Goal: Task Accomplishment & Management: Use online tool/utility

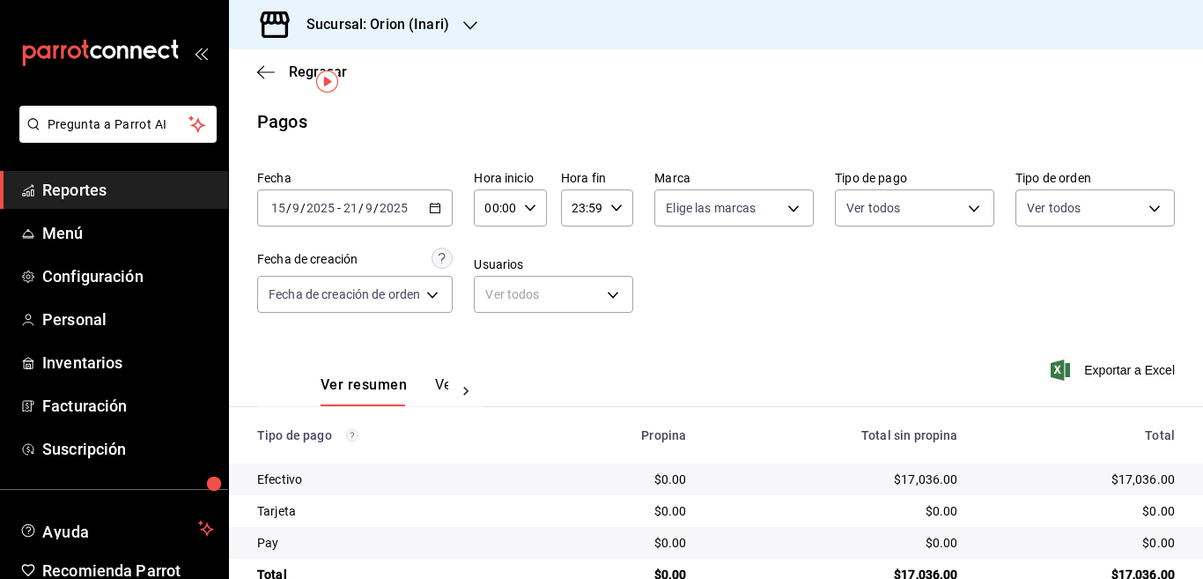
scroll to position [41, 0]
click at [547, 99] on main "Regresar Pagos Fecha 2025-09-15 15 / 9 / 2025 - 2025-09-21 21 / 9 / 2025 Hora i…" at bounding box center [716, 333] width 974 height 569
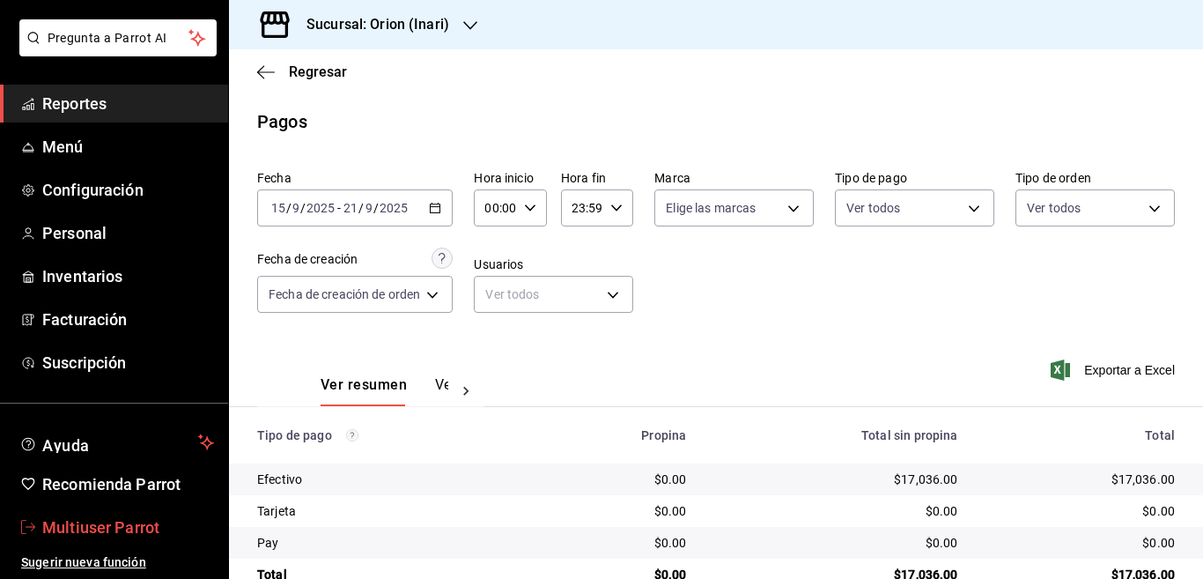
click at [89, 521] on span "Multiuser Parrot" at bounding box center [128, 527] width 172 height 24
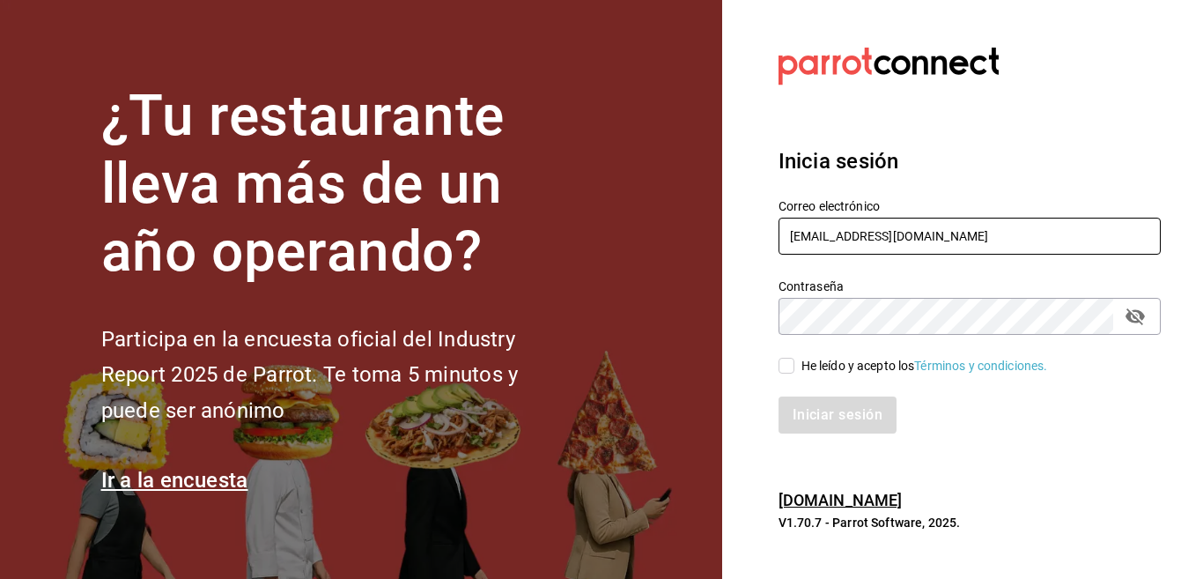
click at [951, 236] on input "multiuser@celestica.com" at bounding box center [970, 236] width 382 height 37
type input "Multiuser@yazaki.com"
click at [788, 370] on input "He leído y acepto los Términos y condiciones." at bounding box center [787, 366] width 16 height 16
checkbox input "true"
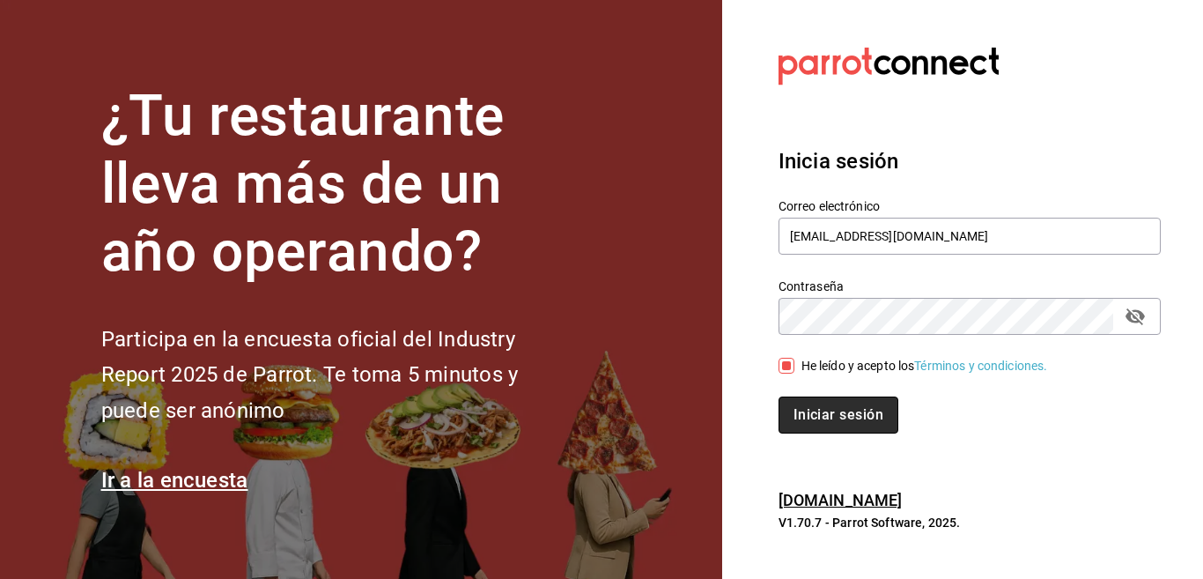
click at [803, 411] on button "Iniciar sesión" at bounding box center [839, 414] width 120 height 37
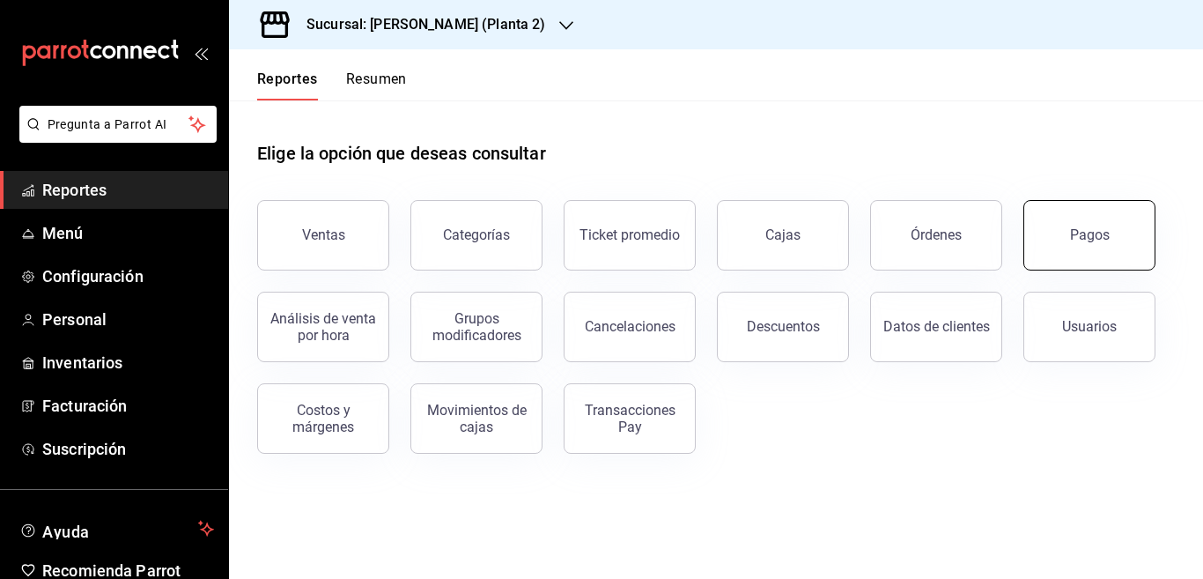
click at [1080, 234] on div "Pagos" at bounding box center [1090, 234] width 40 height 17
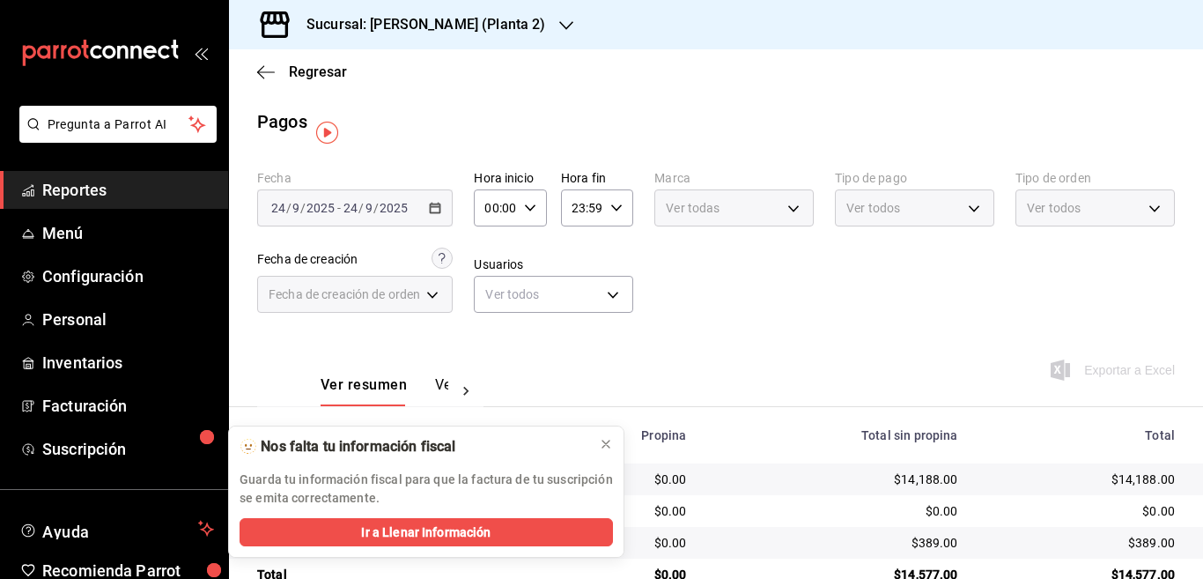
click at [603, 440] on div "Propina" at bounding box center [621, 435] width 131 height 14
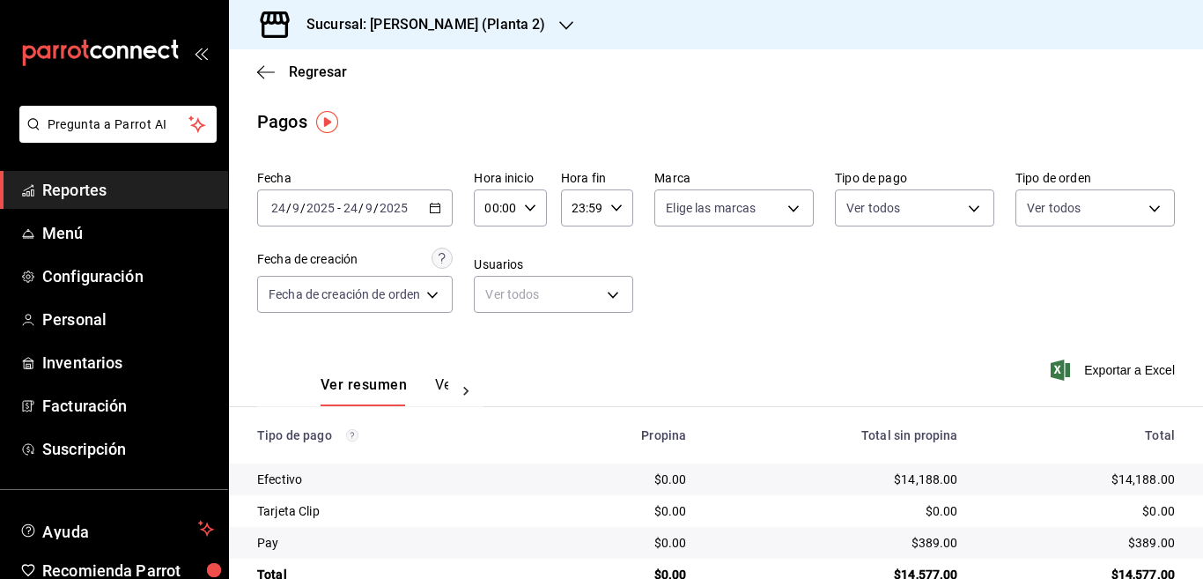
click at [436, 208] on icon "button" at bounding box center [435, 208] width 12 height 12
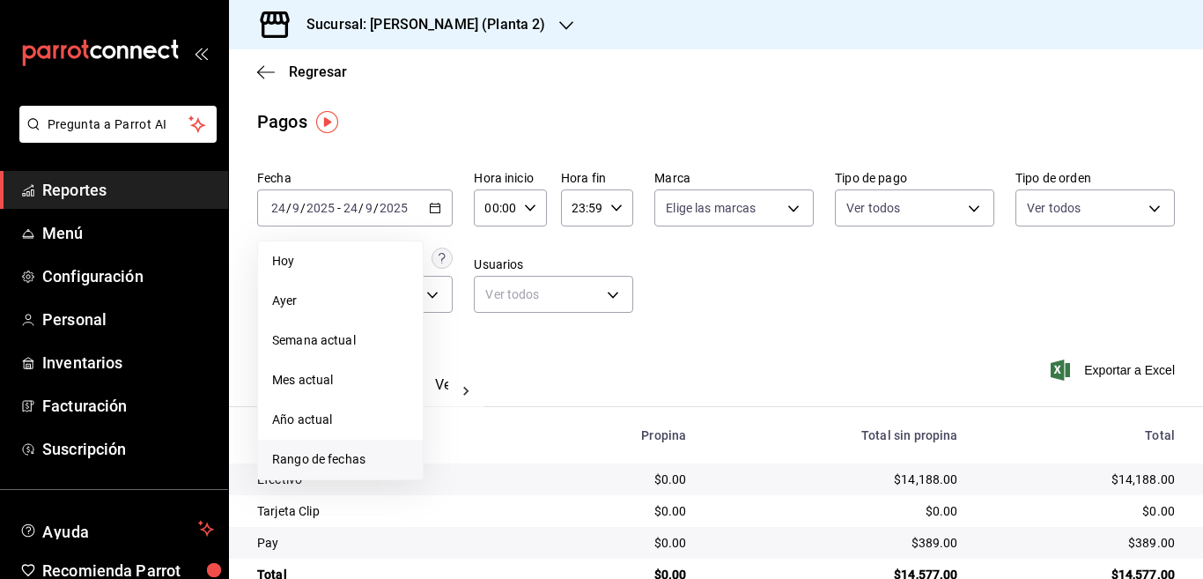
click at [343, 458] on span "Rango de fechas" at bounding box center [340, 459] width 137 height 18
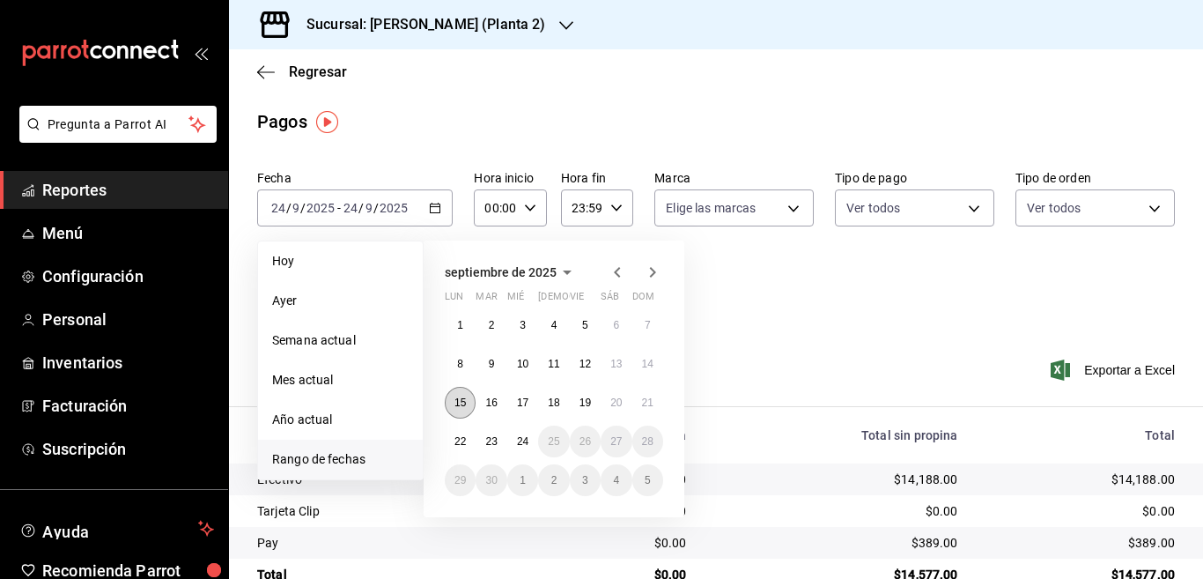
click at [459, 404] on abbr "15" at bounding box center [460, 402] width 11 height 12
click at [647, 401] on abbr "21" at bounding box center [647, 402] width 11 height 12
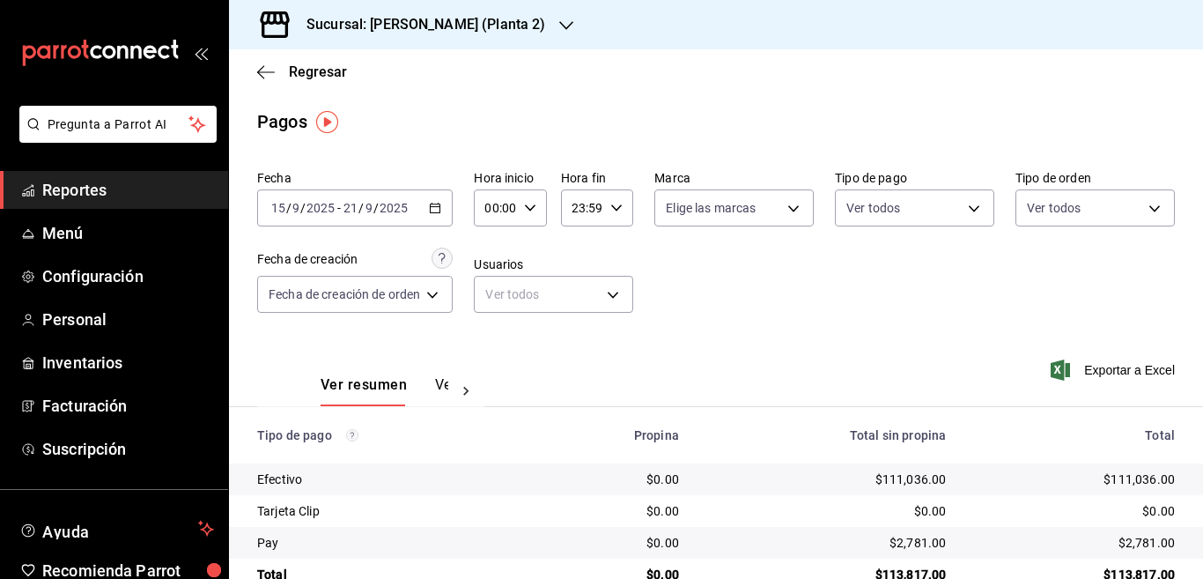
click at [559, 25] on icon "button" at bounding box center [566, 25] width 14 height 14
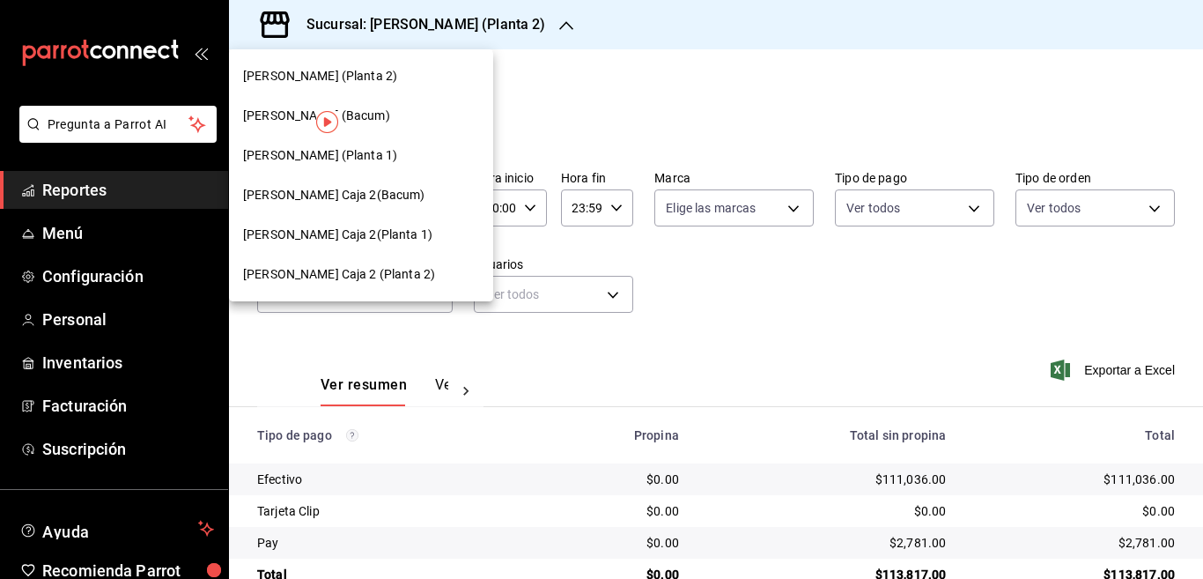
click at [369, 112] on span "Yazaki Obregon (Bacum)" at bounding box center [316, 116] width 147 height 18
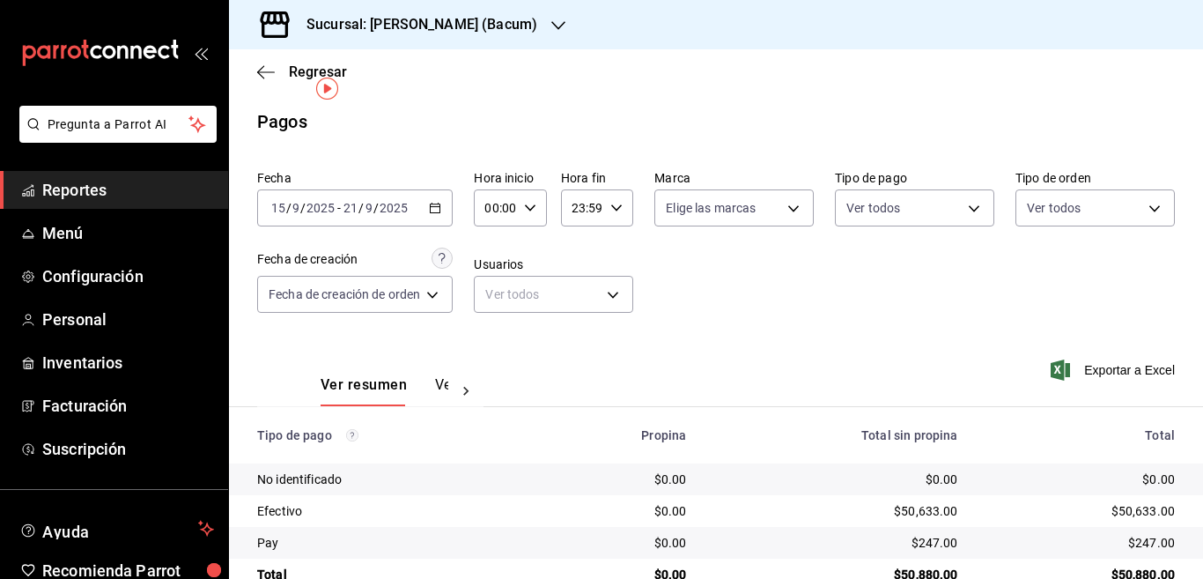
scroll to position [41, 0]
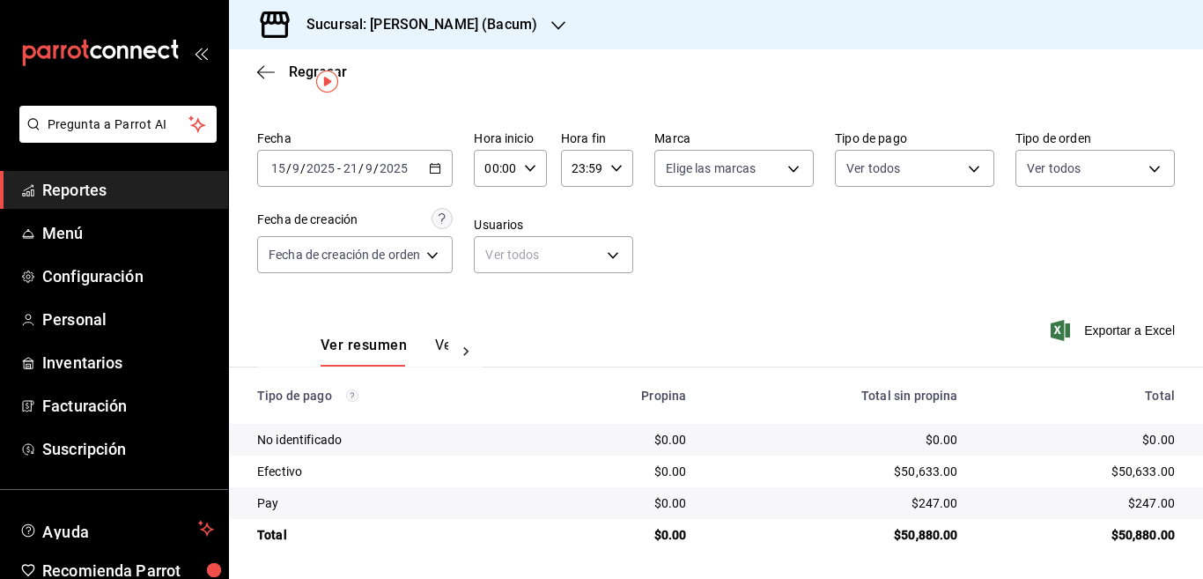
click at [551, 23] on icon "button" at bounding box center [558, 25] width 14 height 14
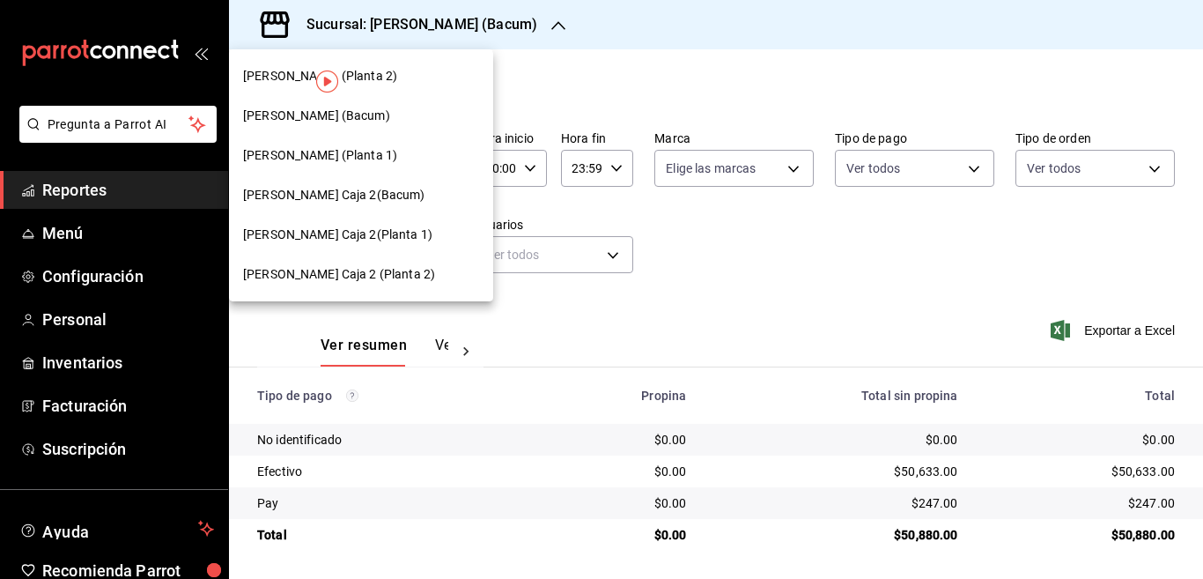
click at [321, 152] on span "Yazaki Obregon (Planta 1)" at bounding box center [320, 155] width 154 height 18
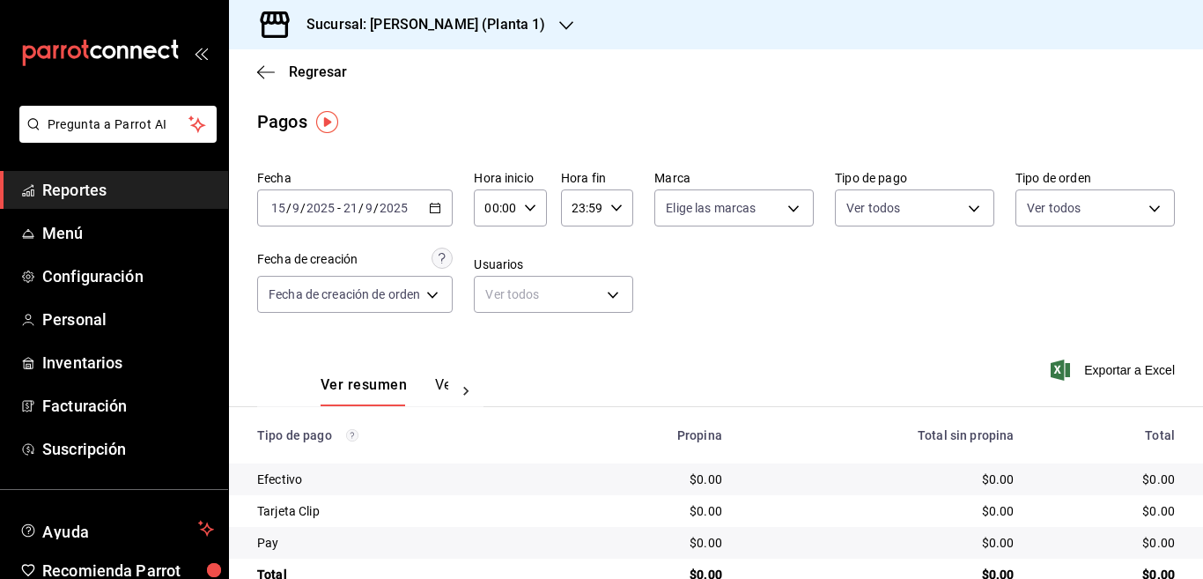
click at [438, 209] on icon "button" at bounding box center [435, 208] width 12 height 12
click at [437, 208] on icon "button" at bounding box center [435, 208] width 12 height 12
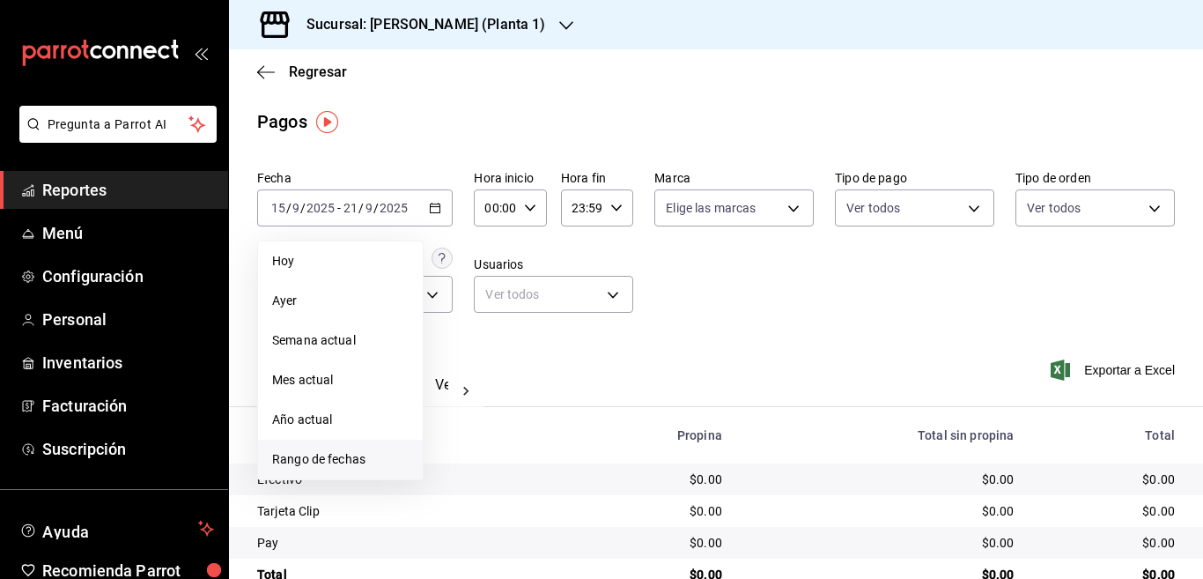
click at [314, 460] on span "Rango de fechas" at bounding box center [340, 459] width 137 height 18
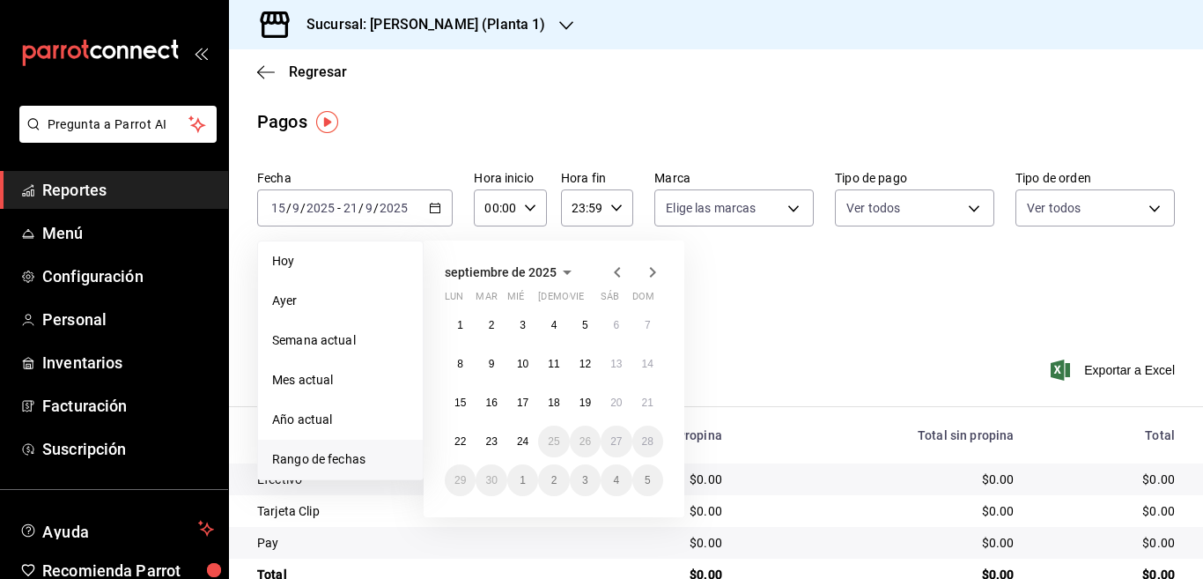
click at [618, 270] on icon "button" at bounding box center [617, 272] width 6 height 11
click at [461, 440] on abbr "18" at bounding box center [460, 441] width 11 height 12
click at [642, 438] on abbr "24" at bounding box center [647, 441] width 11 height 12
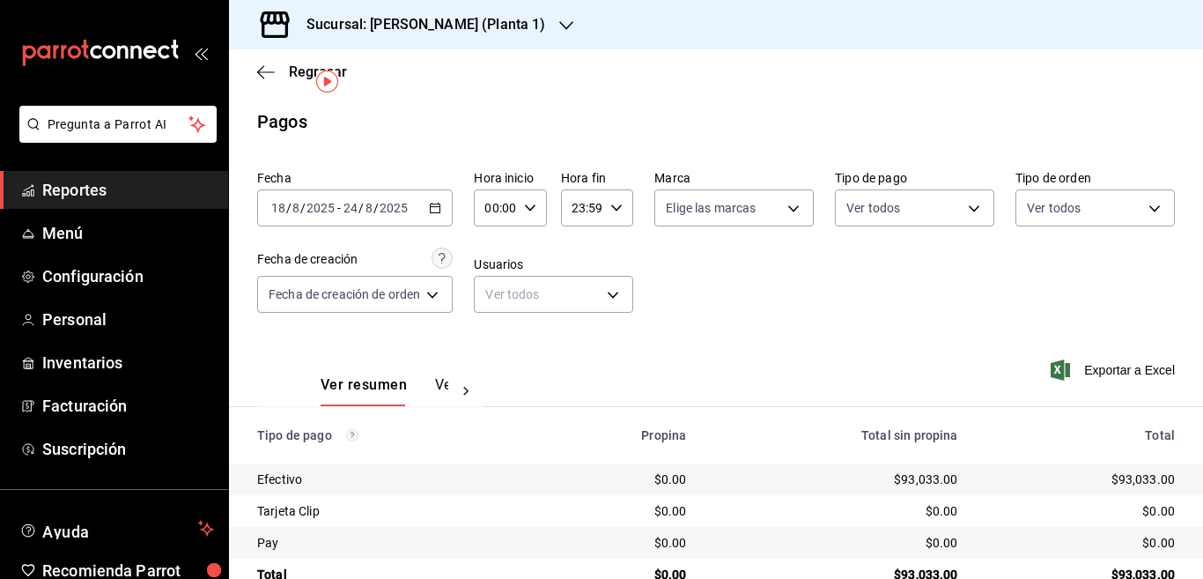
scroll to position [41, 0]
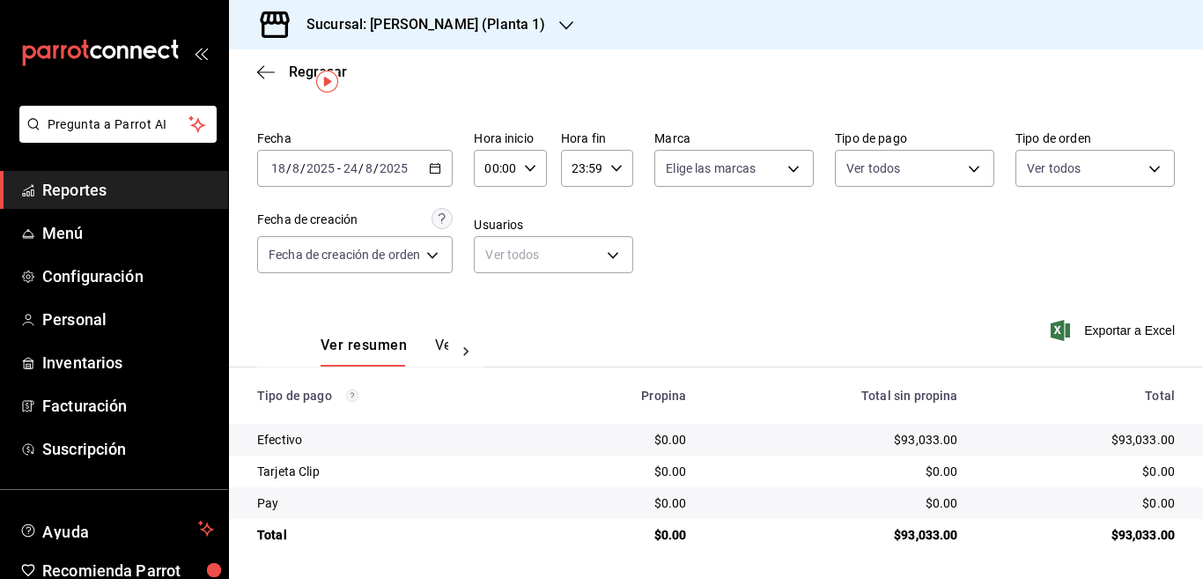
click at [440, 167] on icon "button" at bounding box center [435, 168] width 12 height 12
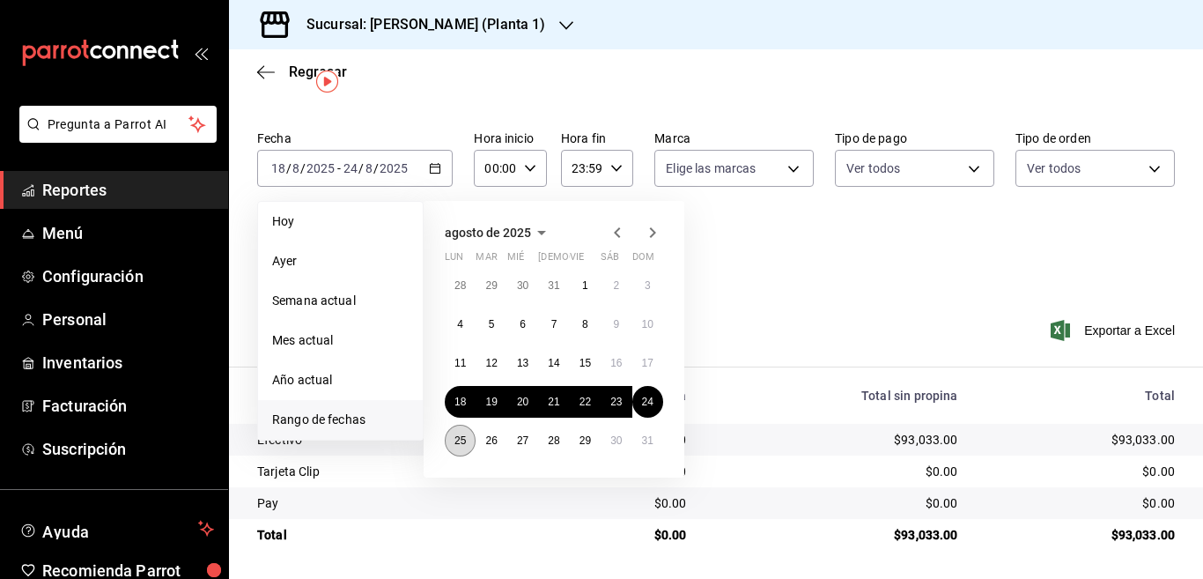
click at [458, 440] on abbr "25" at bounding box center [460, 440] width 11 height 12
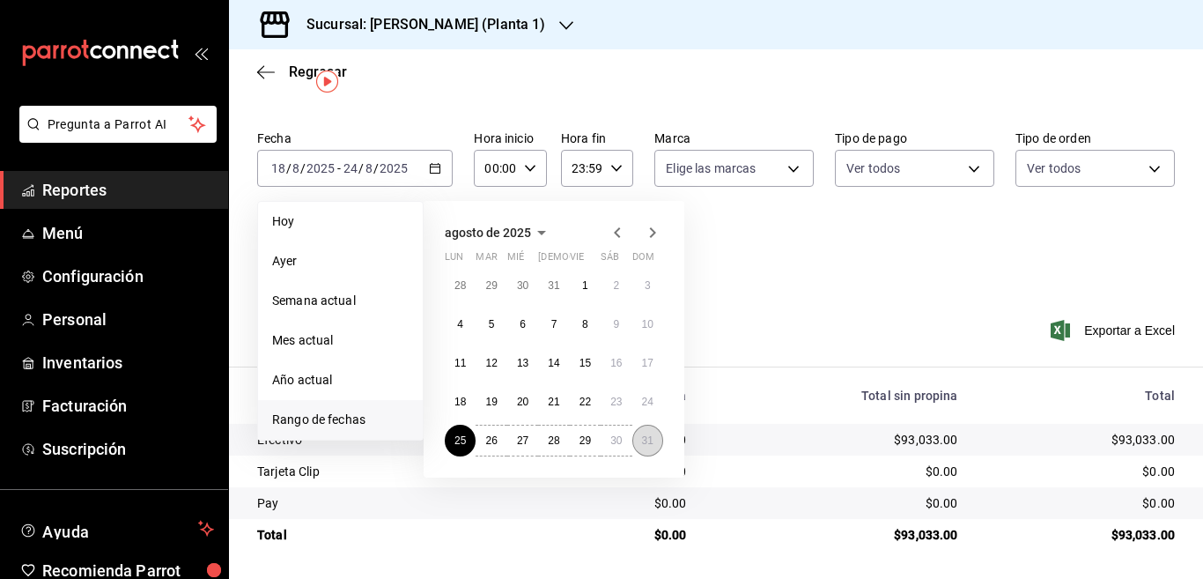
click at [650, 434] on abbr "31" at bounding box center [647, 440] width 11 height 12
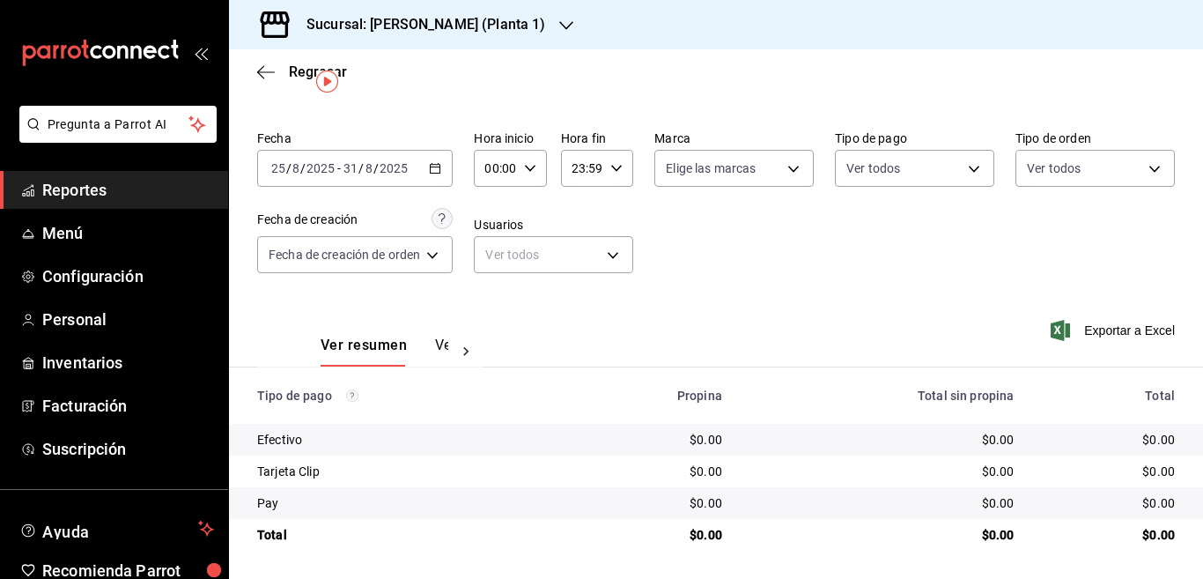
click at [436, 166] on icon "button" at bounding box center [435, 168] width 12 height 12
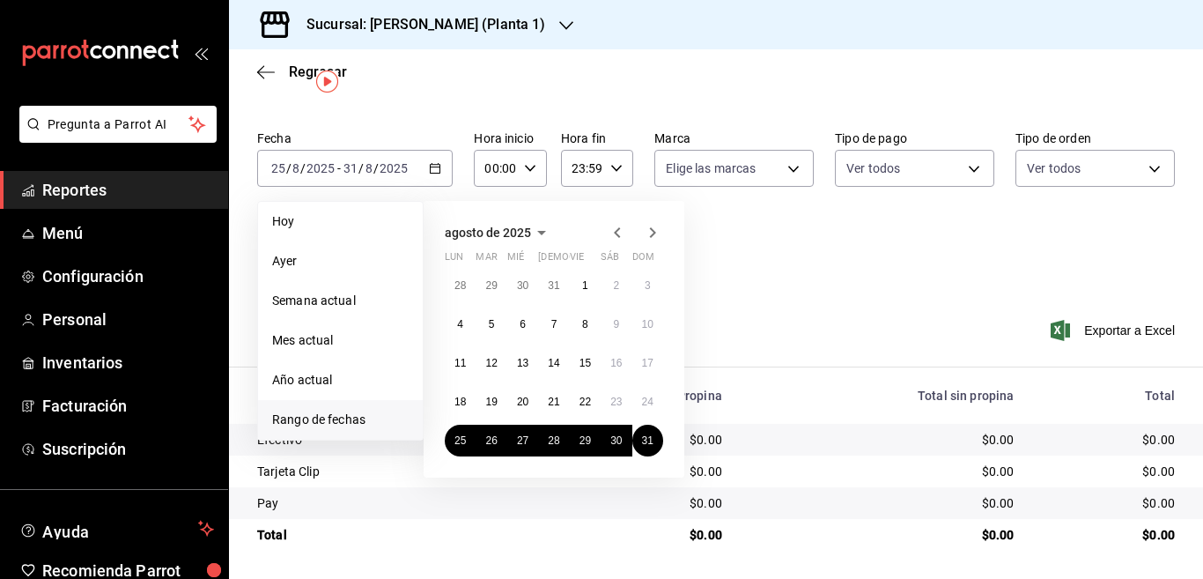
click at [653, 232] on icon "button" at bounding box center [652, 232] width 21 height 21
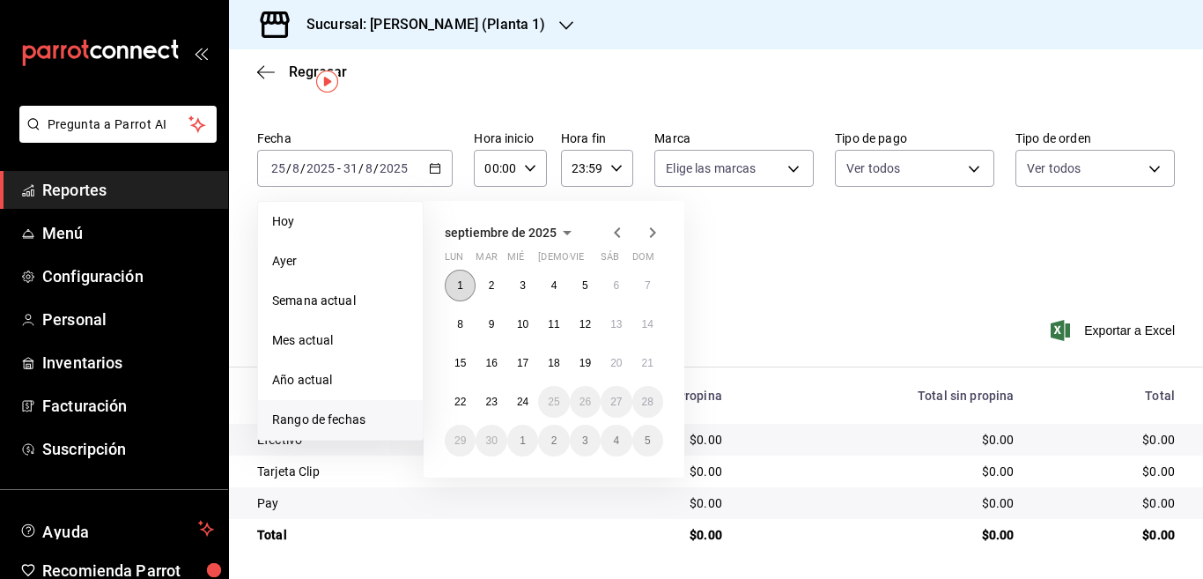
click at [461, 281] on abbr "1" at bounding box center [460, 285] width 6 height 12
click at [654, 283] on button "7" at bounding box center [648, 286] width 31 height 32
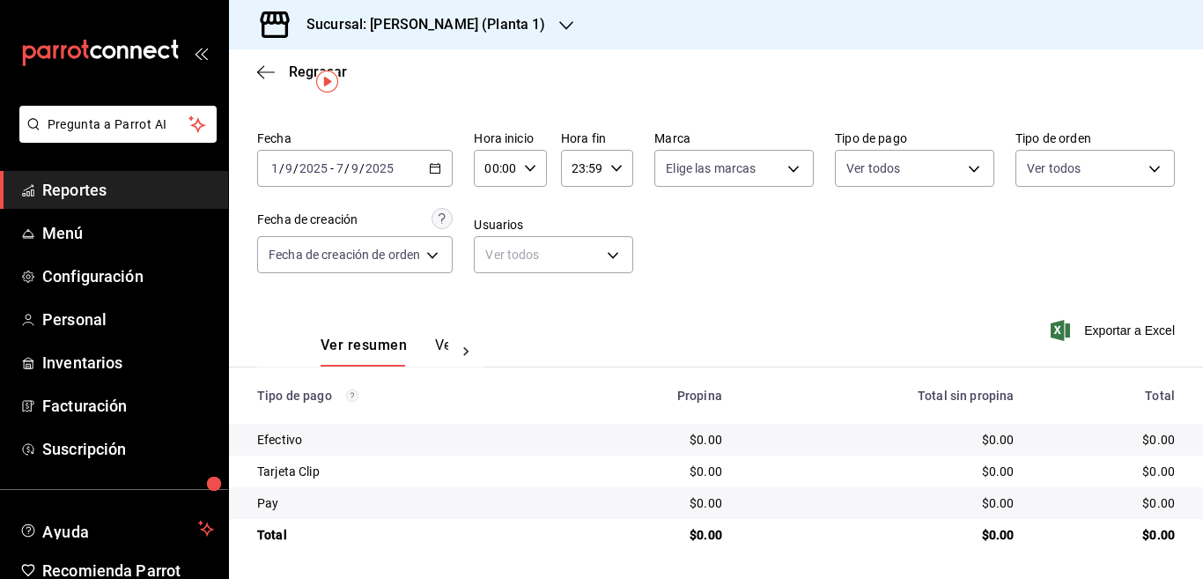
scroll to position [86, 0]
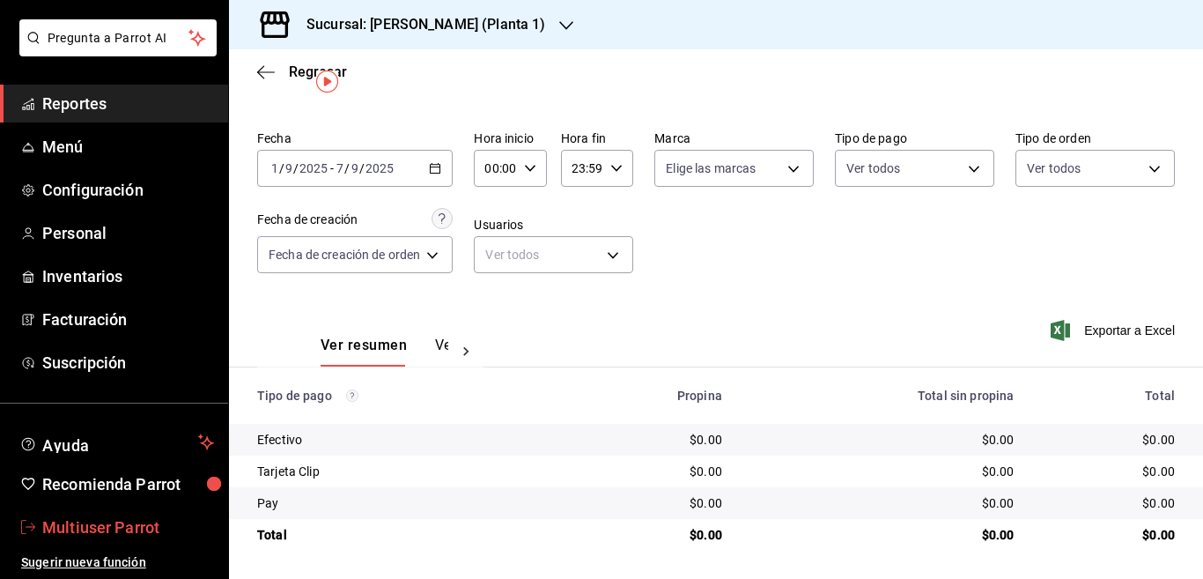
click at [111, 526] on span "Multiuser Parrot" at bounding box center [128, 527] width 172 height 24
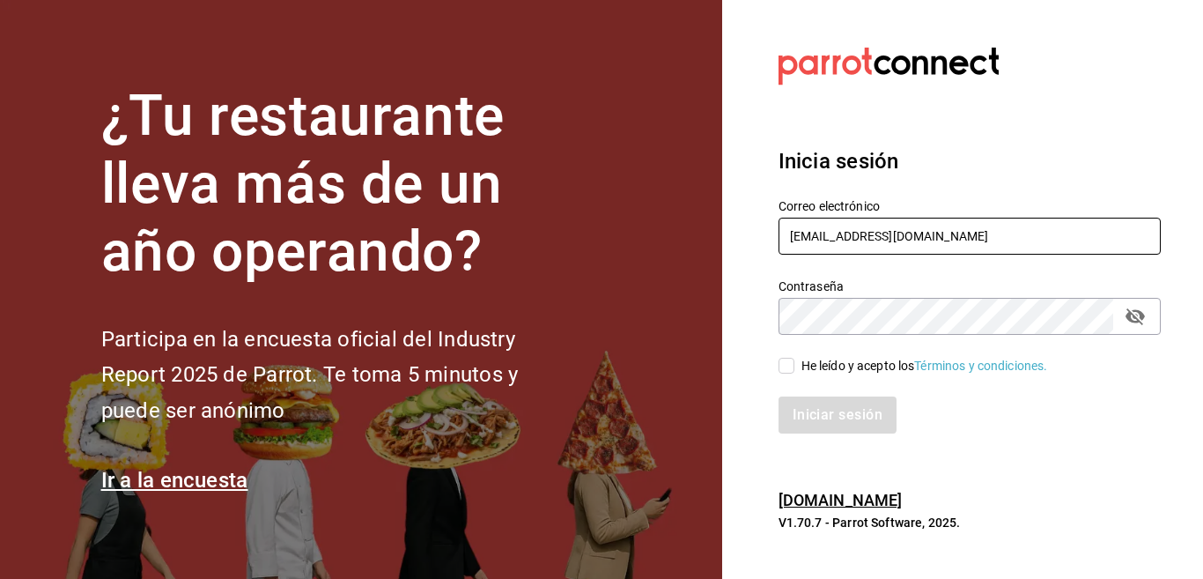
click at [952, 230] on input "Multiuser@yazaki.com" at bounding box center [970, 236] width 382 height 37
type input "multiuser@inaritij.com"
click at [787, 362] on input "He leído y acepto los Términos y condiciones." at bounding box center [787, 366] width 16 height 16
checkbox input "true"
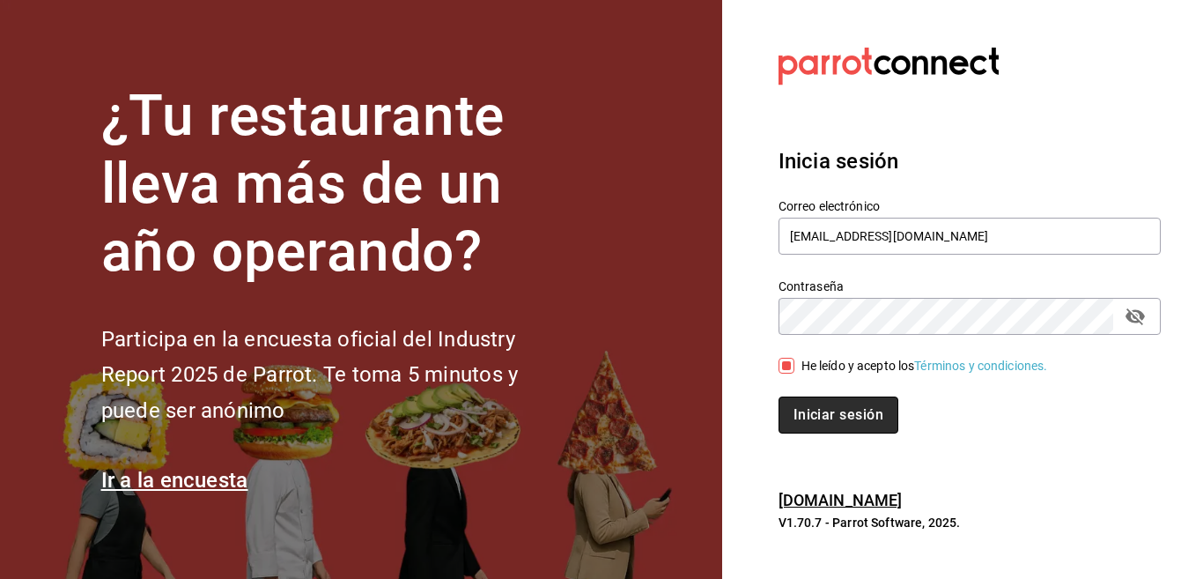
click at [808, 406] on button "Iniciar sesión" at bounding box center [839, 414] width 120 height 37
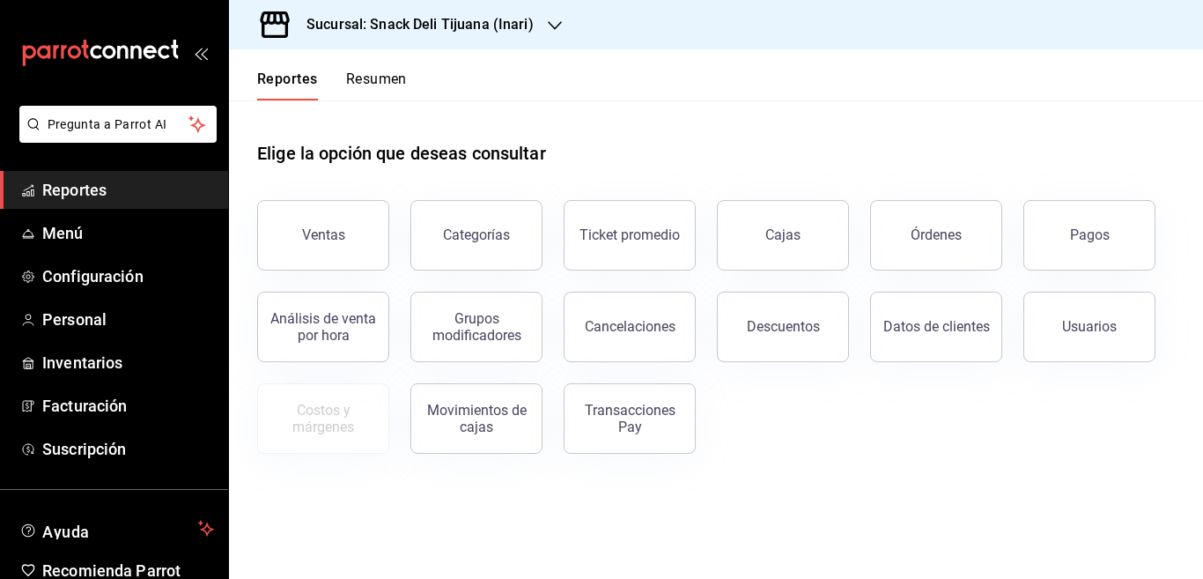
click at [332, 232] on div "Ventas" at bounding box center [323, 234] width 43 height 17
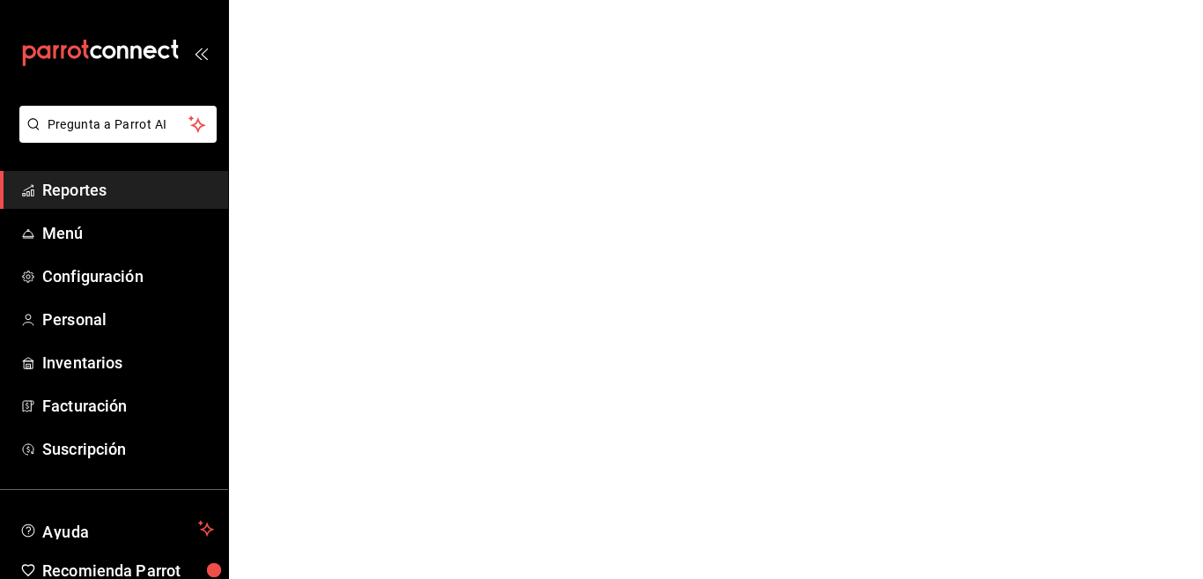
click at [551, 0] on html "Pregunta a Parrot AI Reportes Menú Configuración Personal Inventarios Facturaci…" at bounding box center [601, 0] width 1203 height 0
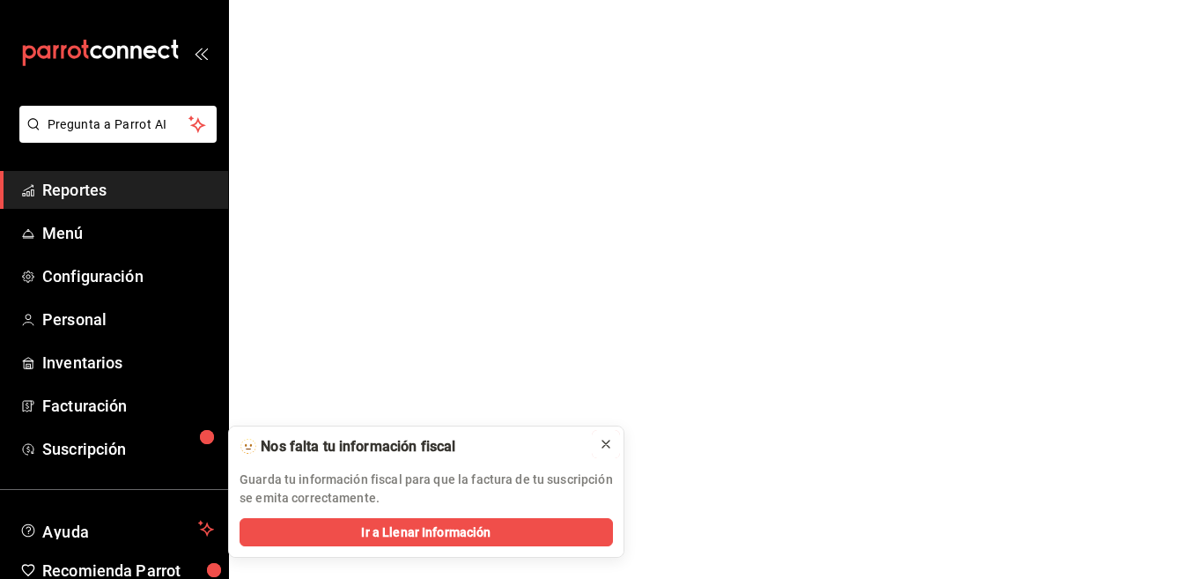
click at [605, 444] on icon at bounding box center [606, 444] width 14 height 14
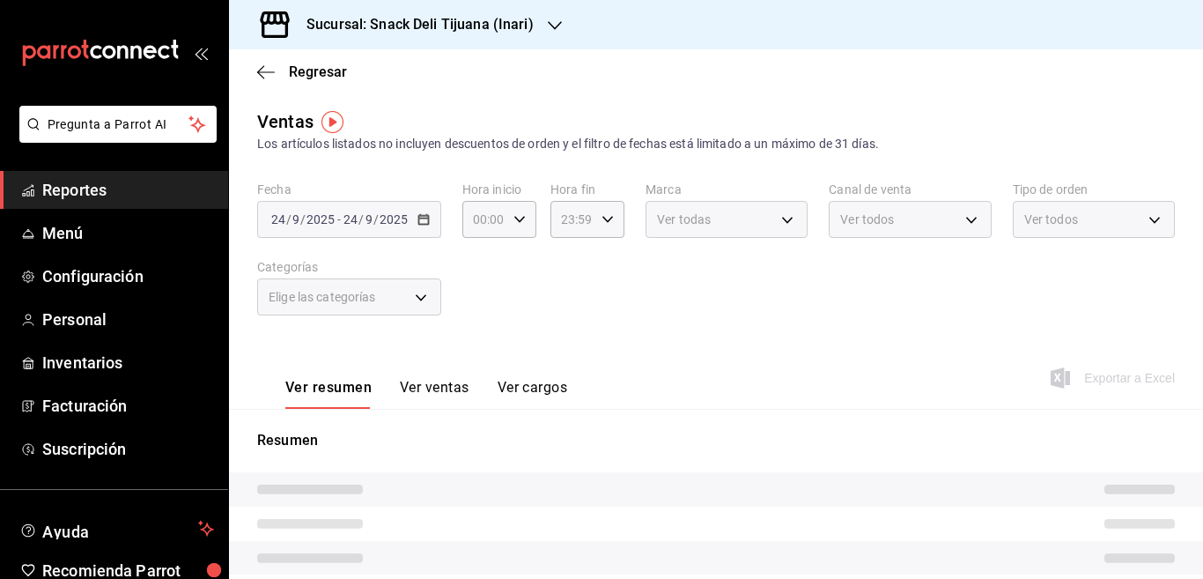
click at [548, 24] on icon "button" at bounding box center [555, 25] width 14 height 9
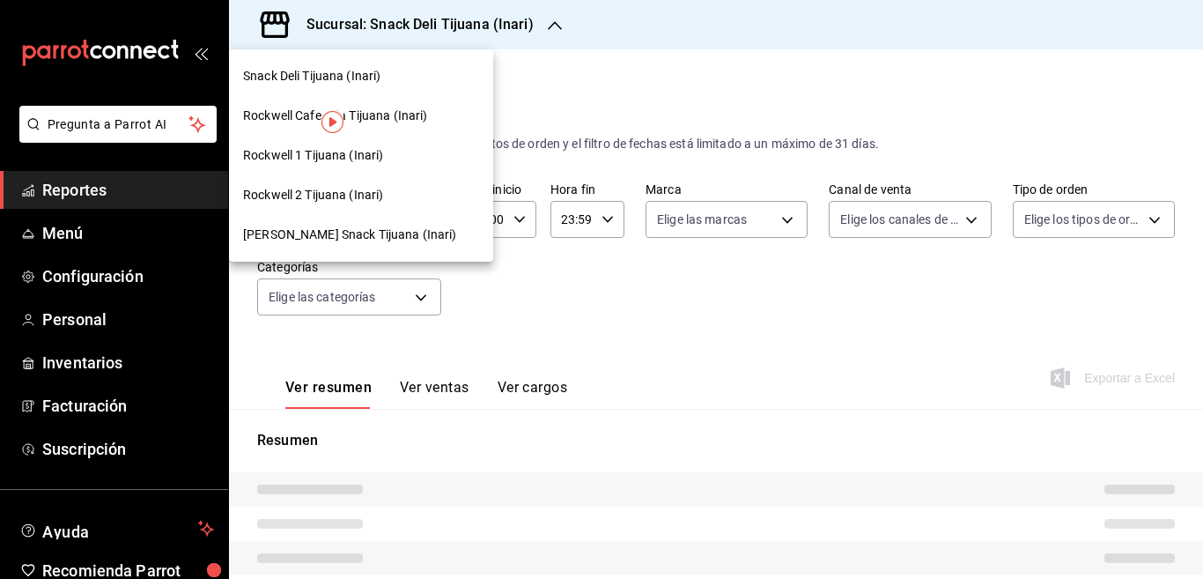
click at [347, 232] on span "Schneider Snack Tijuana (Inari)" at bounding box center [350, 235] width 214 height 18
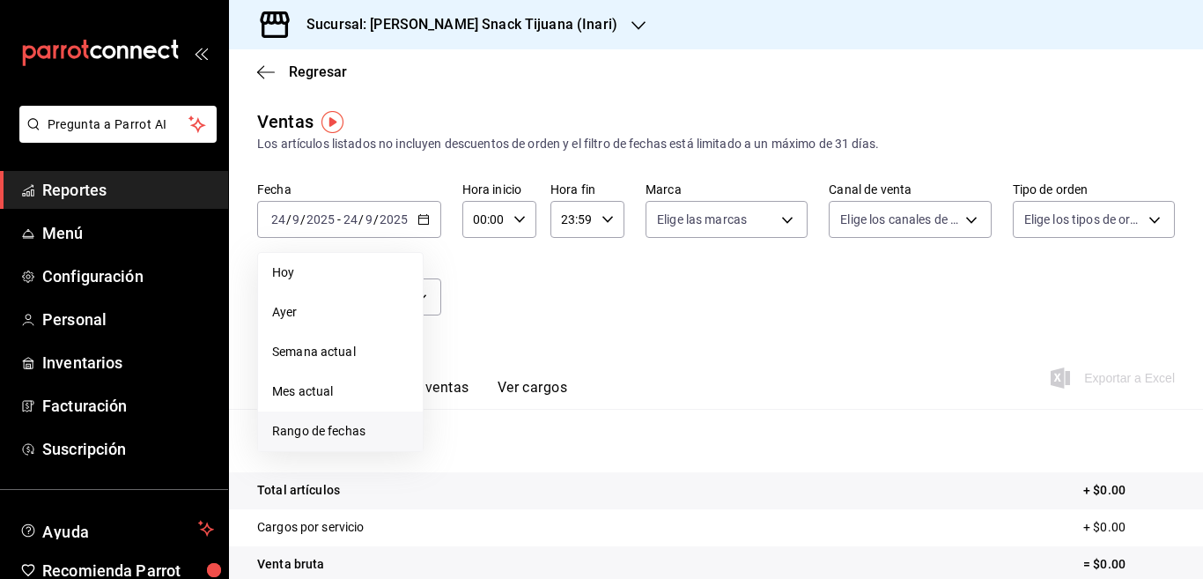
click at [333, 428] on span "Rango de fechas" at bounding box center [340, 431] width 137 height 18
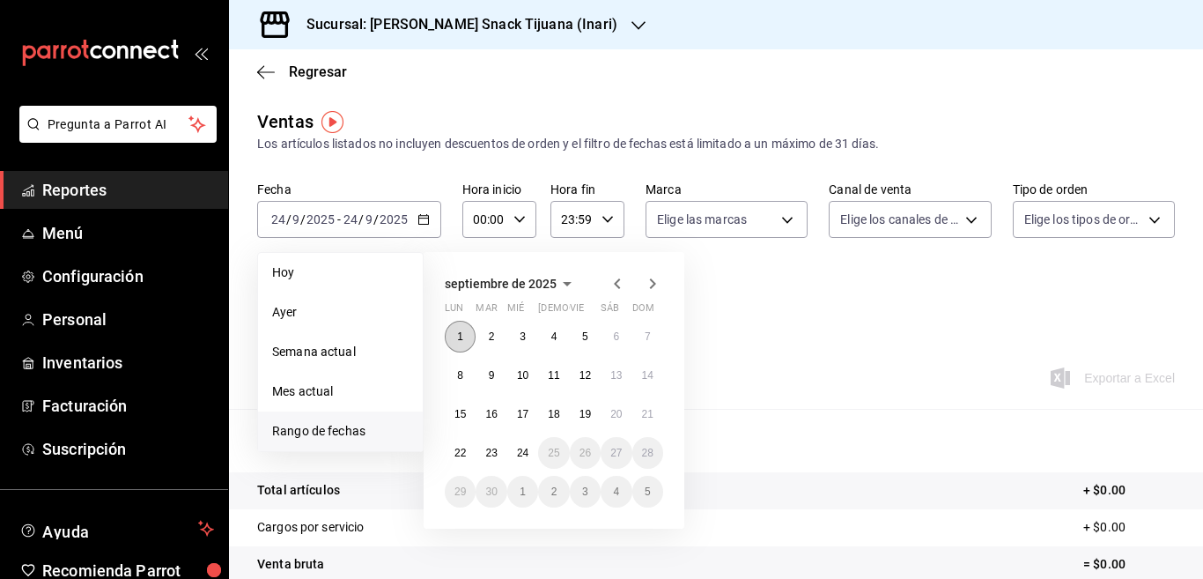
click at [461, 337] on abbr "1" at bounding box center [460, 336] width 6 height 12
click at [646, 337] on abbr "7" at bounding box center [648, 336] width 6 height 12
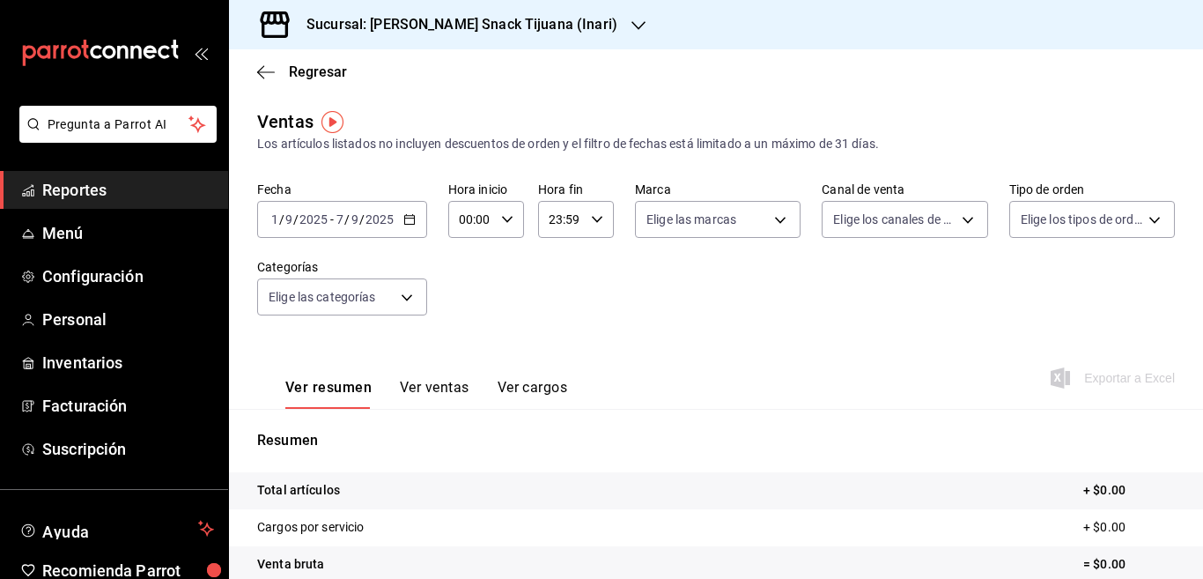
click at [407, 219] on icon "button" at bounding box center [409, 219] width 12 height 12
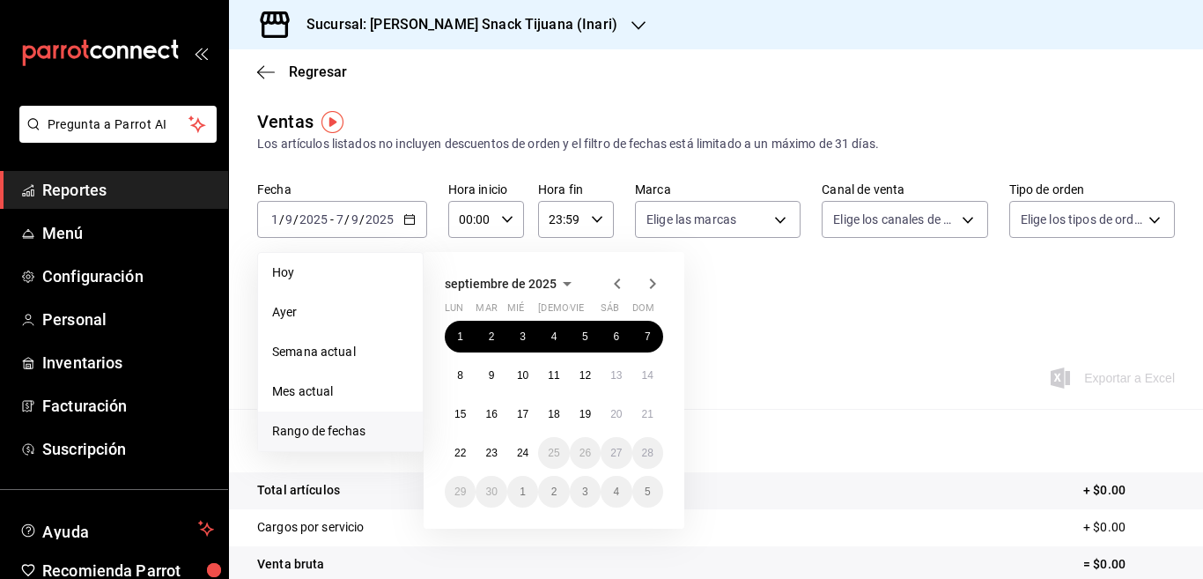
click at [722, 386] on div "septiembre de 2025 lun mar mié jue vie sáb dom 1 2 3 4 5 6 7 8 9 10 11 12 13 14…" at bounding box center [578, 383] width 308 height 291
click at [459, 333] on abbr "1" at bounding box center [460, 336] width 6 height 12
drag, startPoint x: 650, startPoint y: 334, endPoint x: 692, endPoint y: 358, distance: 47.8
click at [649, 334] on abbr "7" at bounding box center [648, 336] width 6 height 12
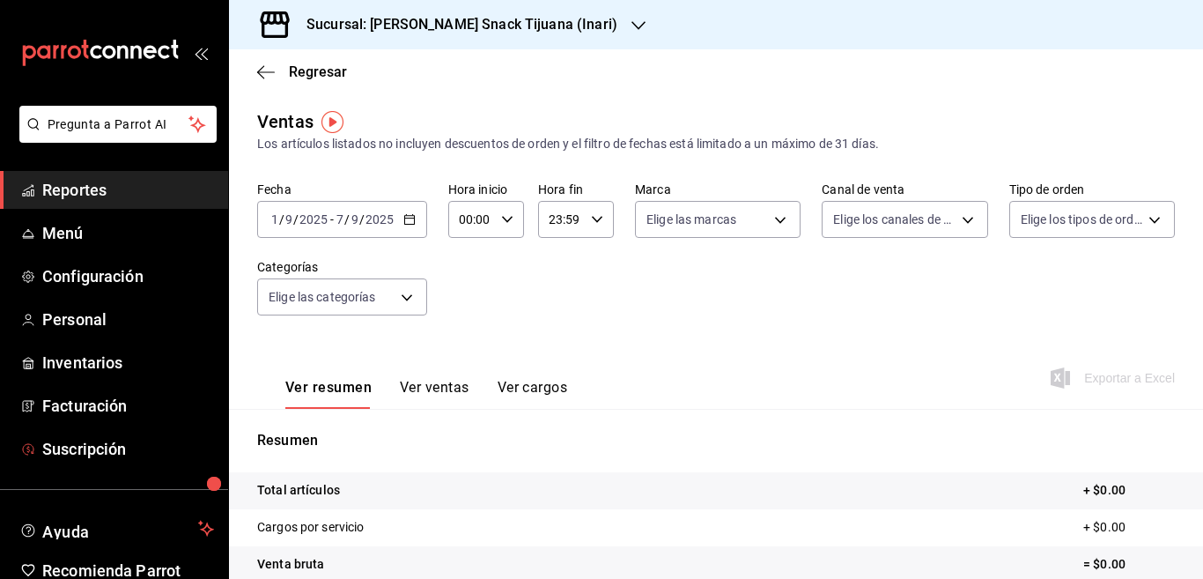
scroll to position [86, 0]
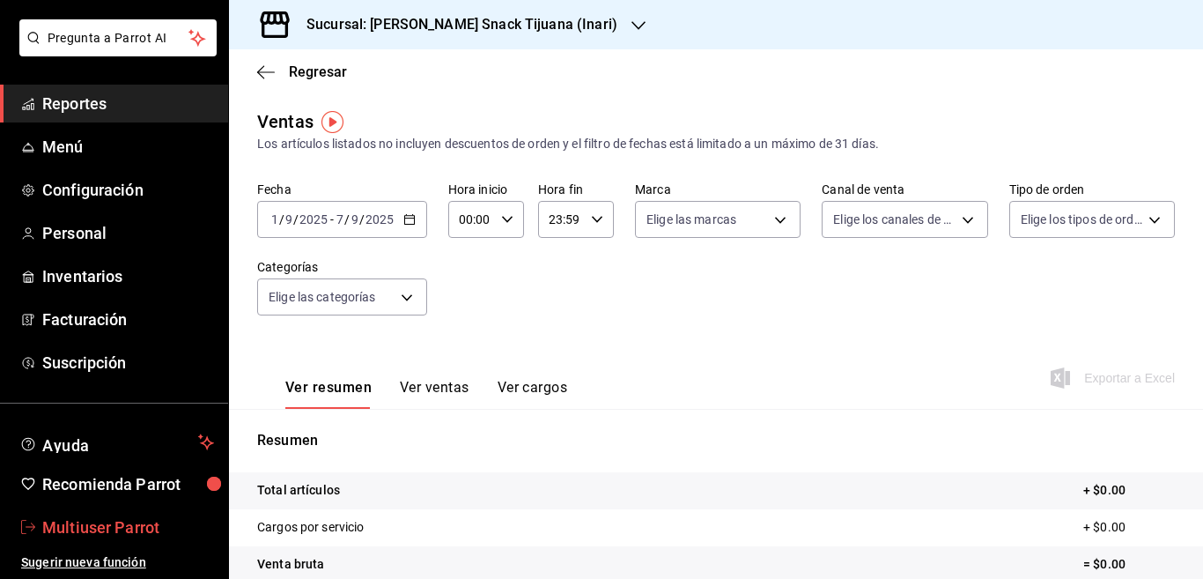
click at [100, 532] on span "Multiuser Parrot" at bounding box center [128, 527] width 172 height 24
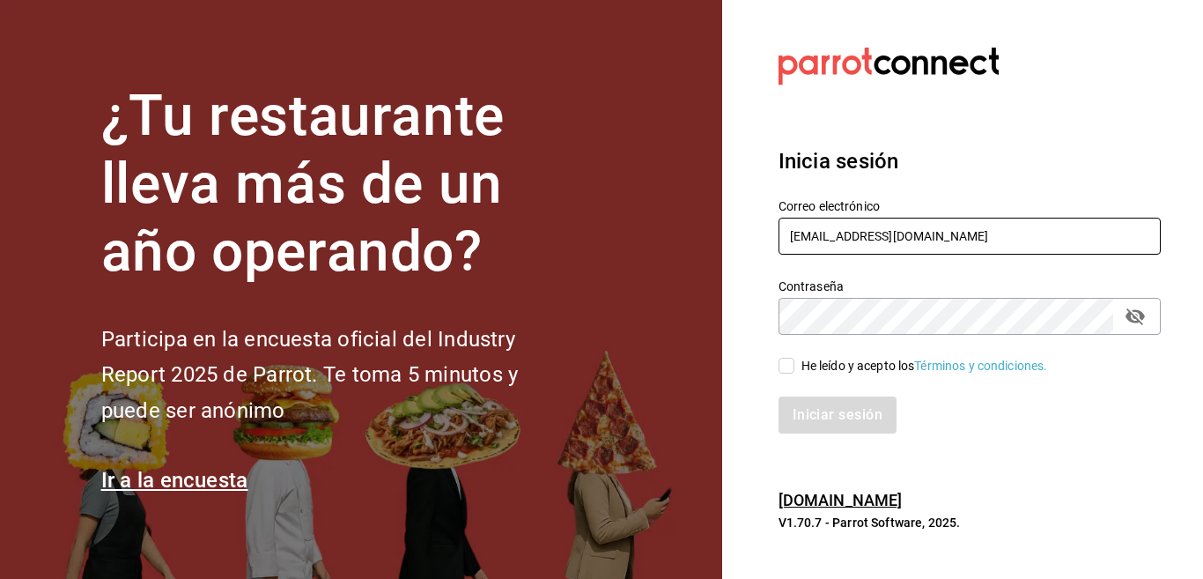
click at [927, 237] on input "multiuser@inaritij.com" at bounding box center [970, 236] width 382 height 37
type input "Multiuser@inaricoah.com"
click at [784, 363] on input "He leído y acepto los Términos y condiciones." at bounding box center [787, 366] width 16 height 16
checkbox input "true"
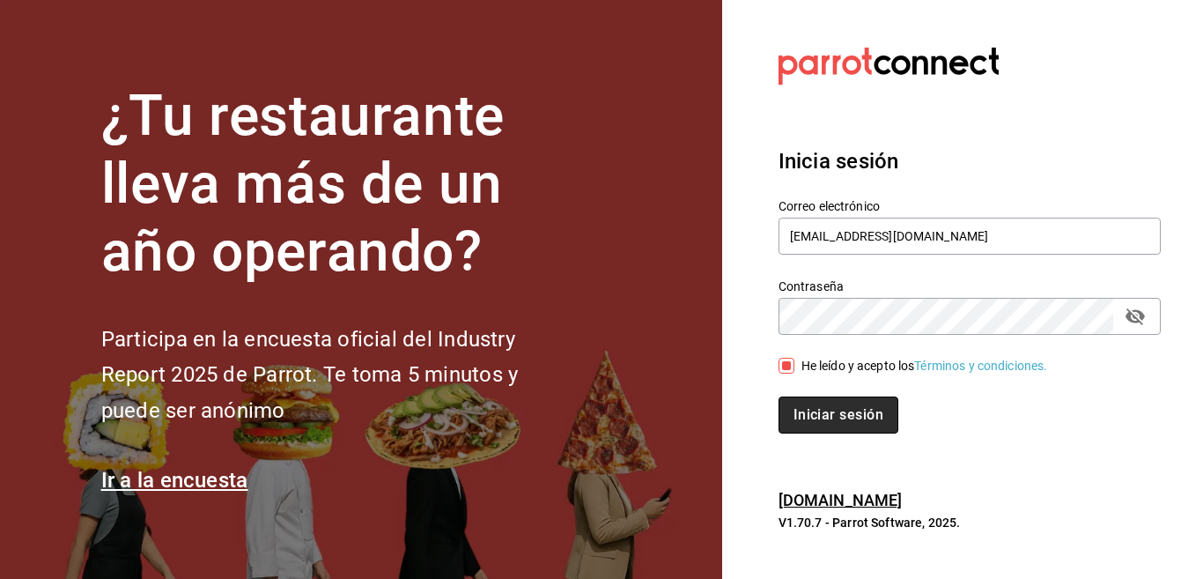
click at [803, 405] on button "Iniciar sesión" at bounding box center [839, 414] width 120 height 37
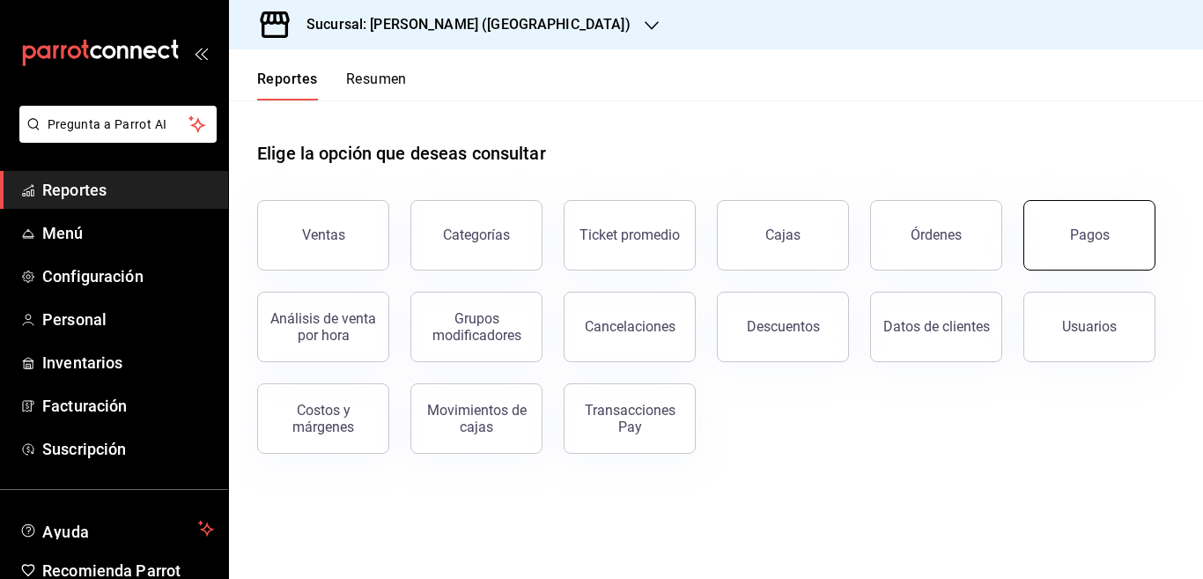
click at [1082, 227] on div "Pagos" at bounding box center [1090, 234] width 40 height 17
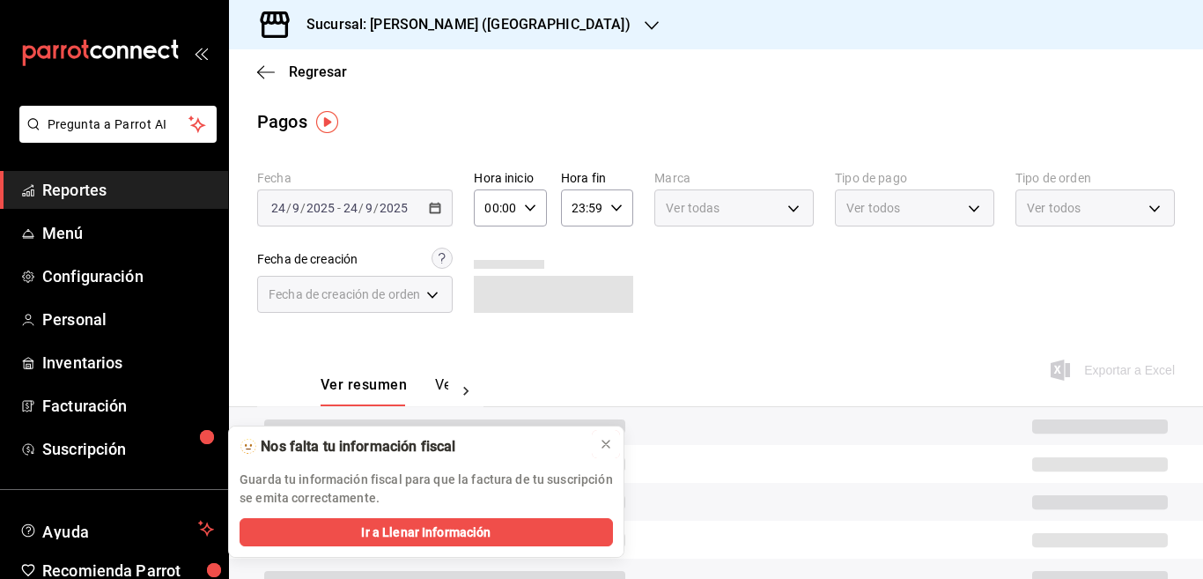
click at [606, 440] on icon at bounding box center [606, 444] width 14 height 14
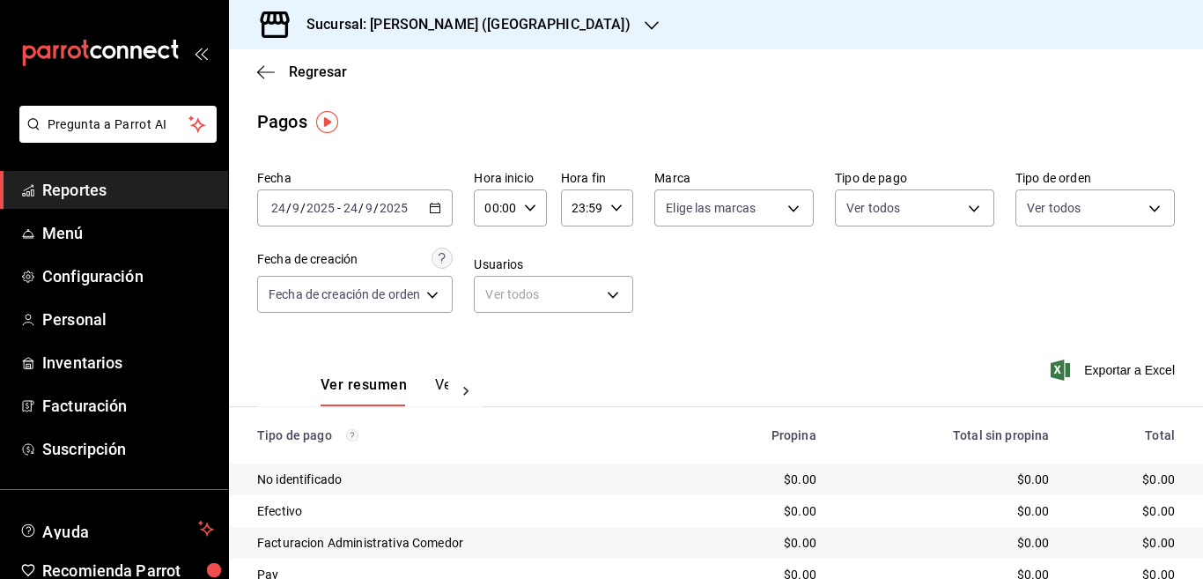
click at [438, 205] on icon "button" at bounding box center [435, 208] width 12 height 12
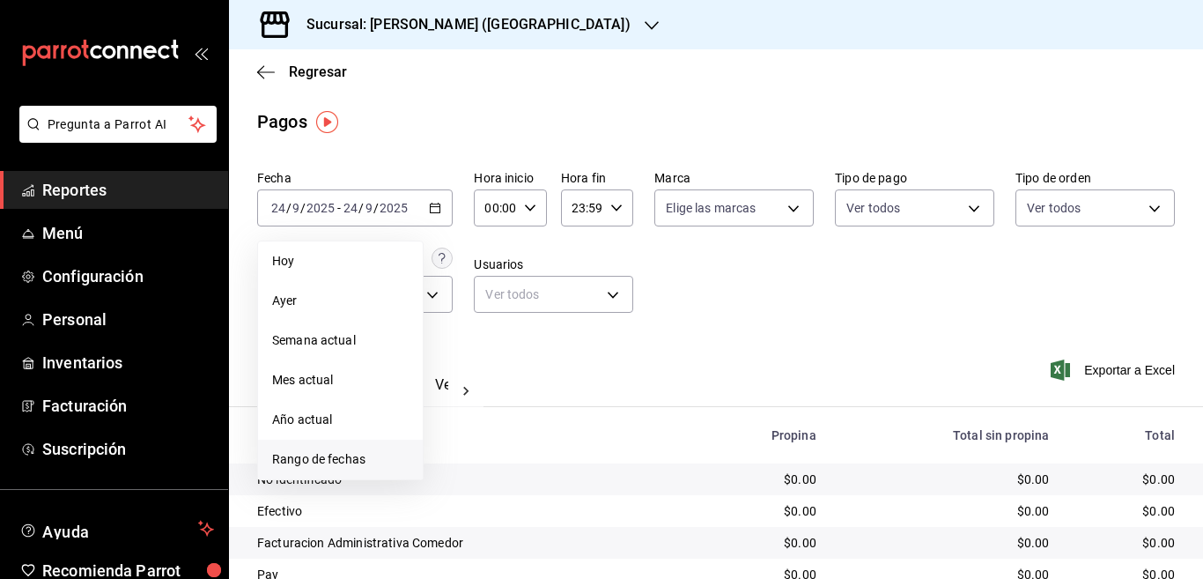
click at [341, 461] on span "Rango de fechas" at bounding box center [340, 459] width 137 height 18
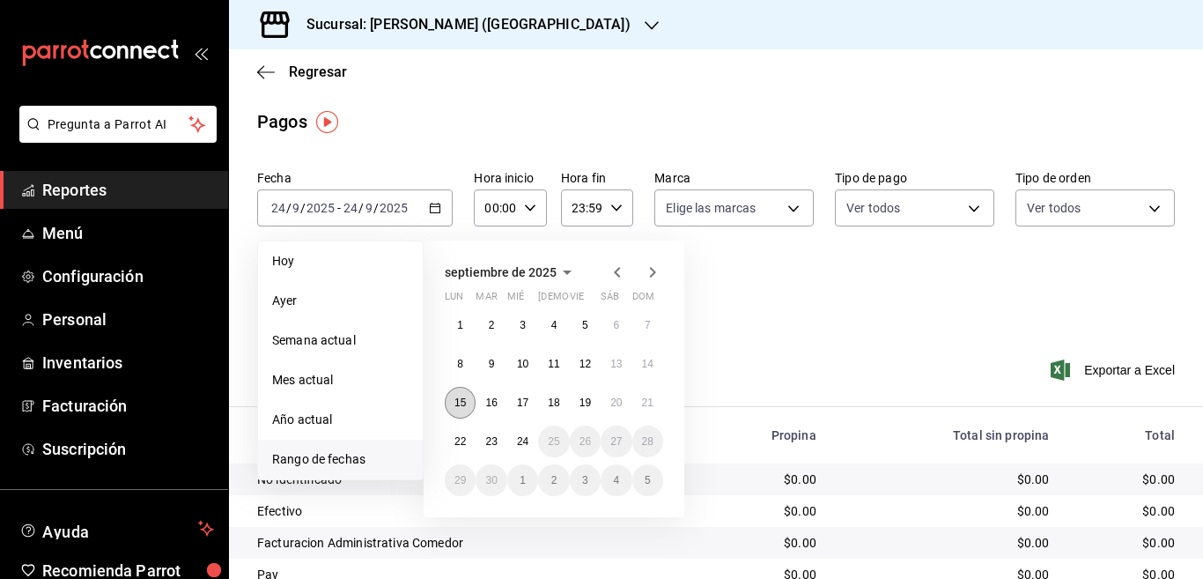
click at [459, 401] on abbr "15" at bounding box center [460, 402] width 11 height 12
click at [654, 401] on button "21" at bounding box center [648, 403] width 31 height 32
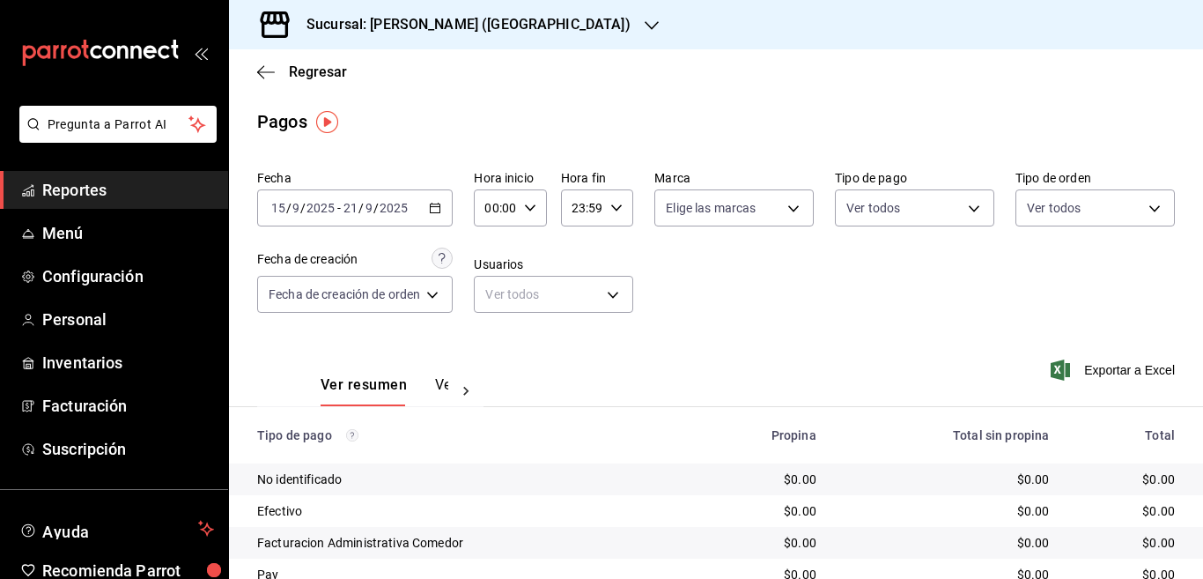
click at [439, 209] on icon "button" at bounding box center [435, 208] width 12 height 12
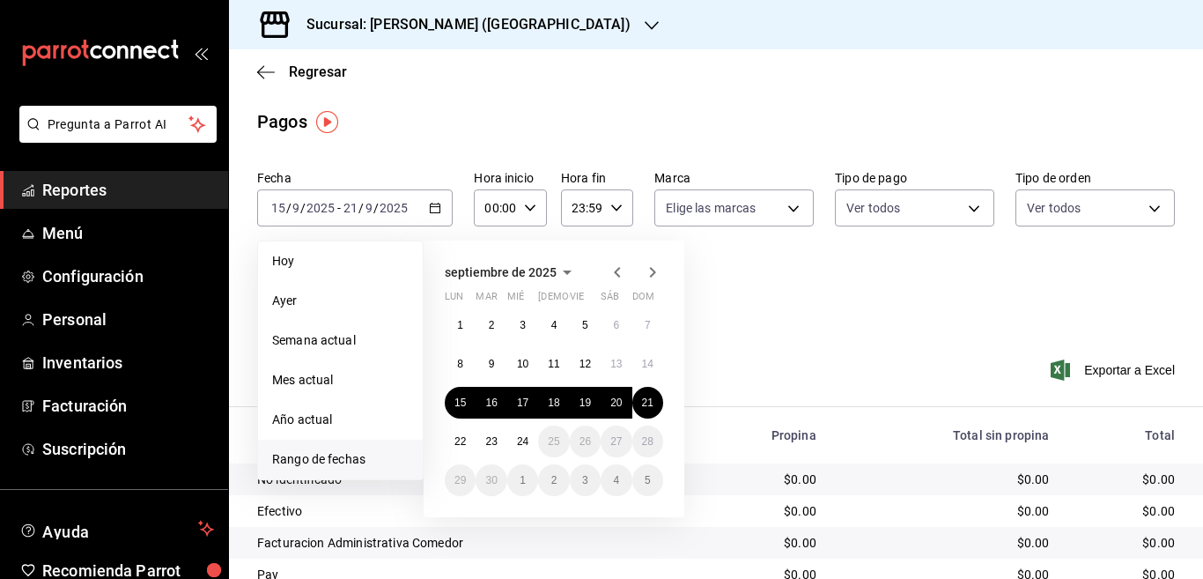
click at [492, 116] on div "Pagos" at bounding box center [716, 121] width 974 height 26
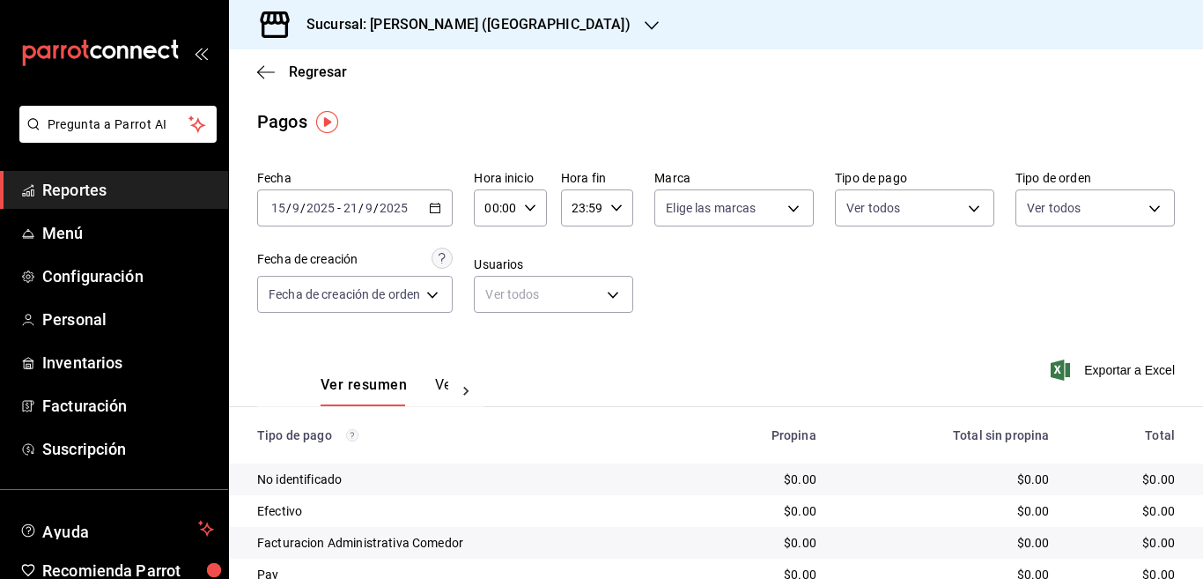
click at [438, 210] on icon "button" at bounding box center [435, 208] width 12 height 12
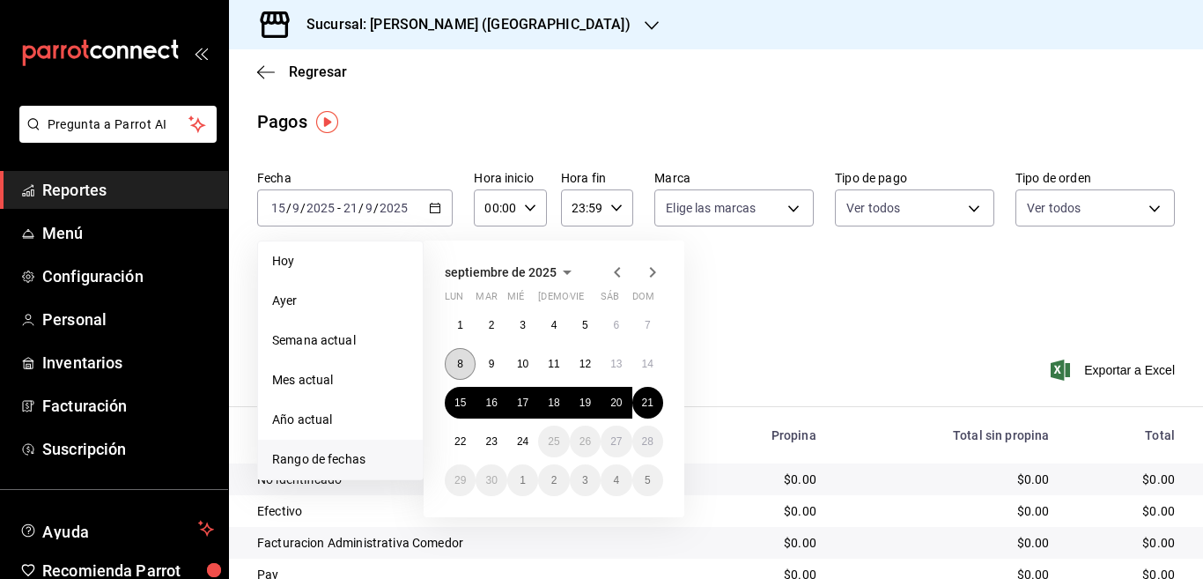
click at [462, 362] on abbr "8" at bounding box center [460, 364] width 6 height 12
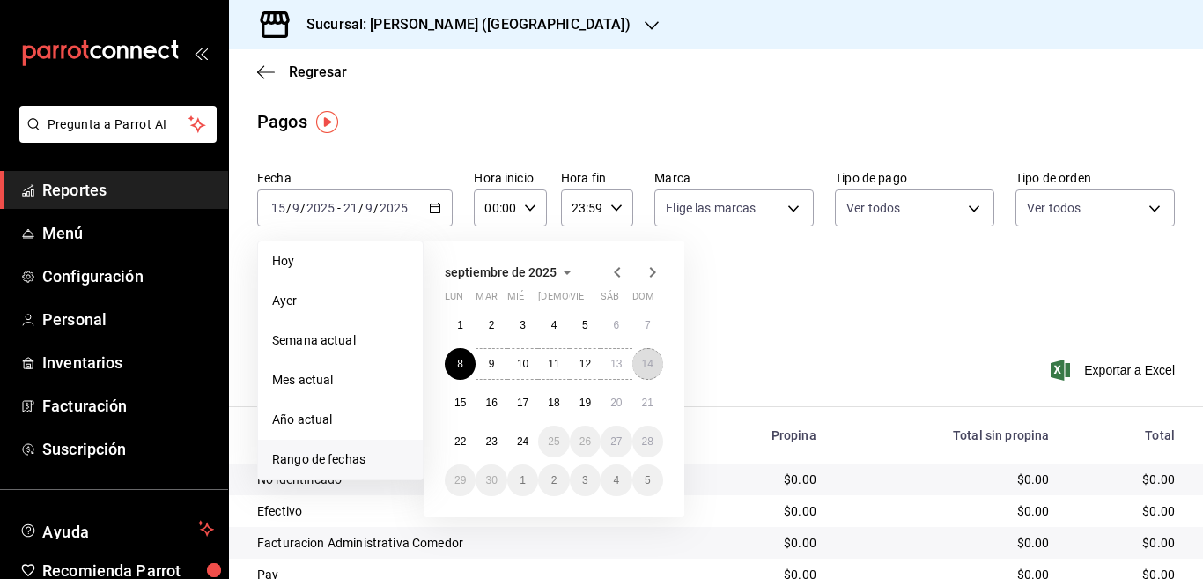
drag, startPoint x: 647, startPoint y: 364, endPoint x: 713, endPoint y: 266, distance: 118.0
click at [646, 364] on abbr "14" at bounding box center [647, 364] width 11 height 12
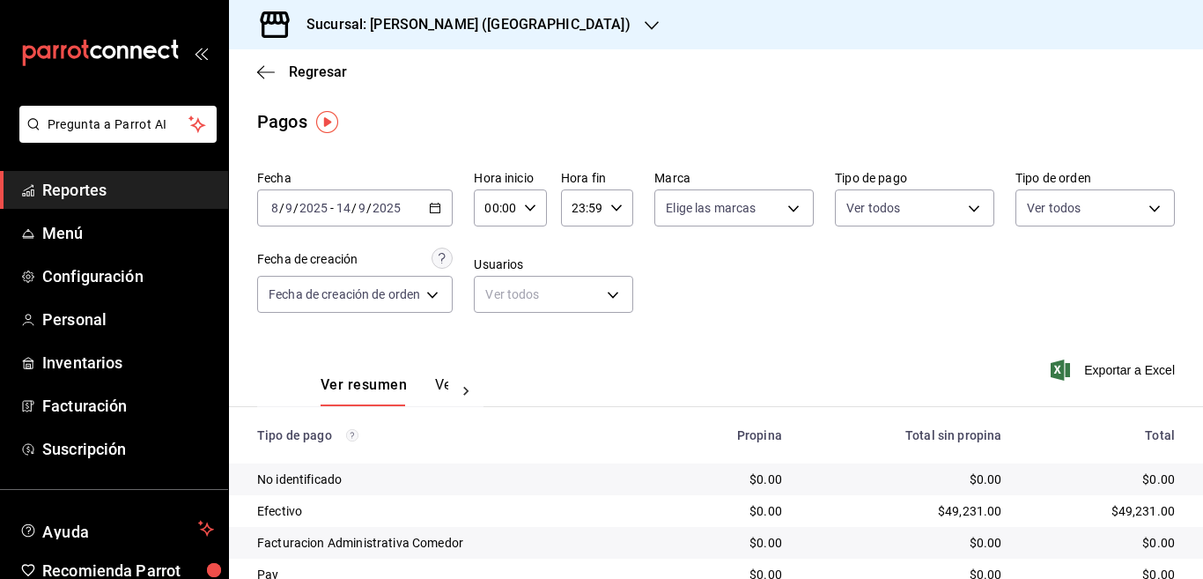
click at [436, 207] on \(Stroke\) "button" at bounding box center [436, 206] width 10 height 1
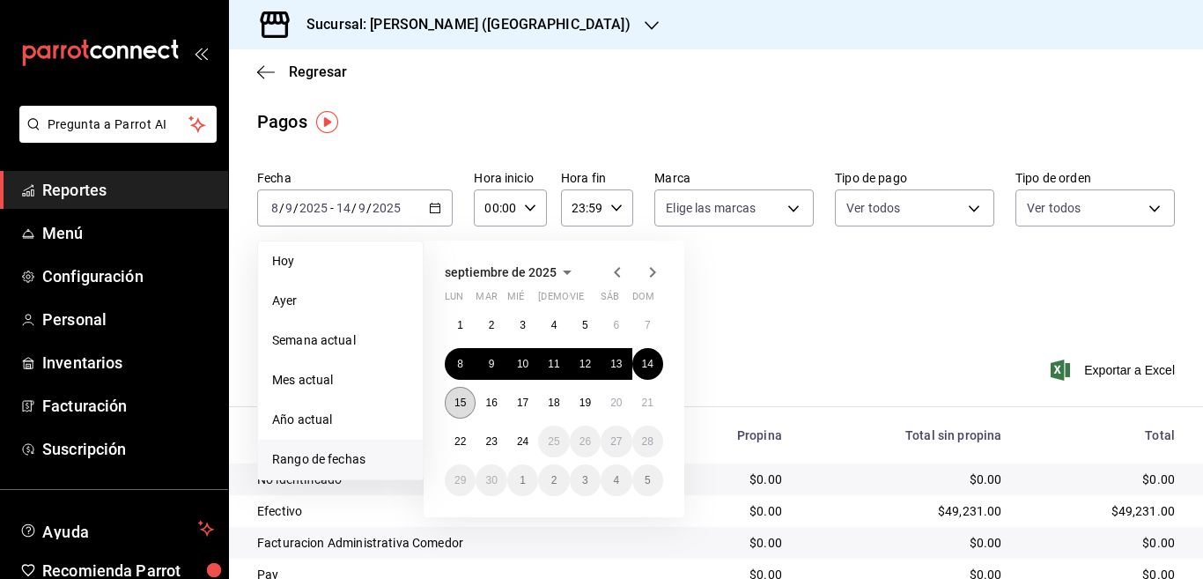
click at [462, 402] on abbr "15" at bounding box center [460, 402] width 11 height 12
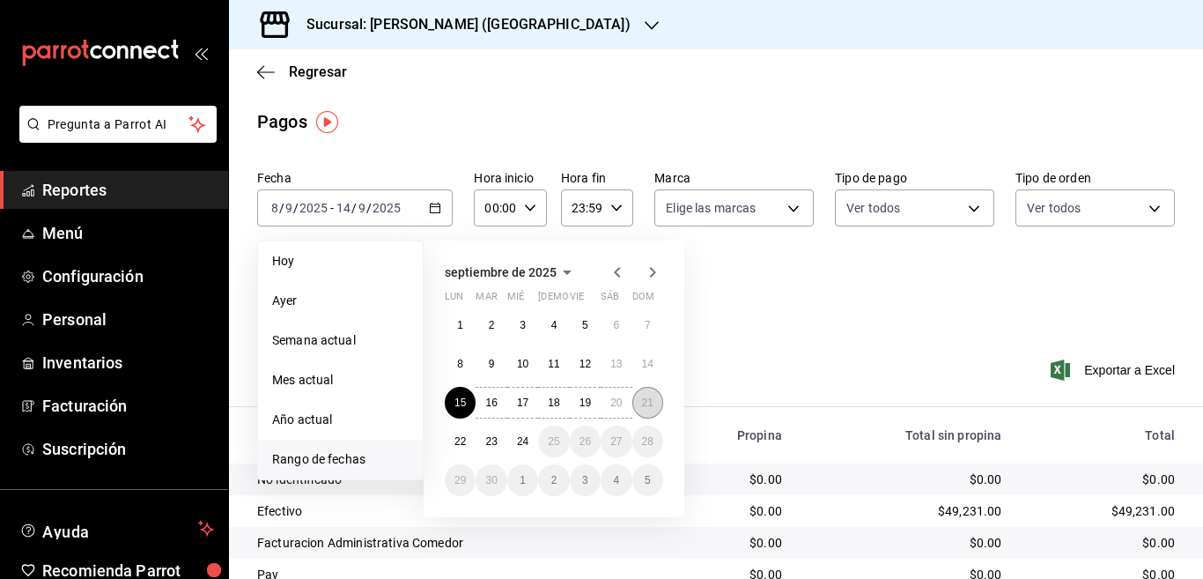
click at [640, 400] on button "21" at bounding box center [648, 403] width 31 height 32
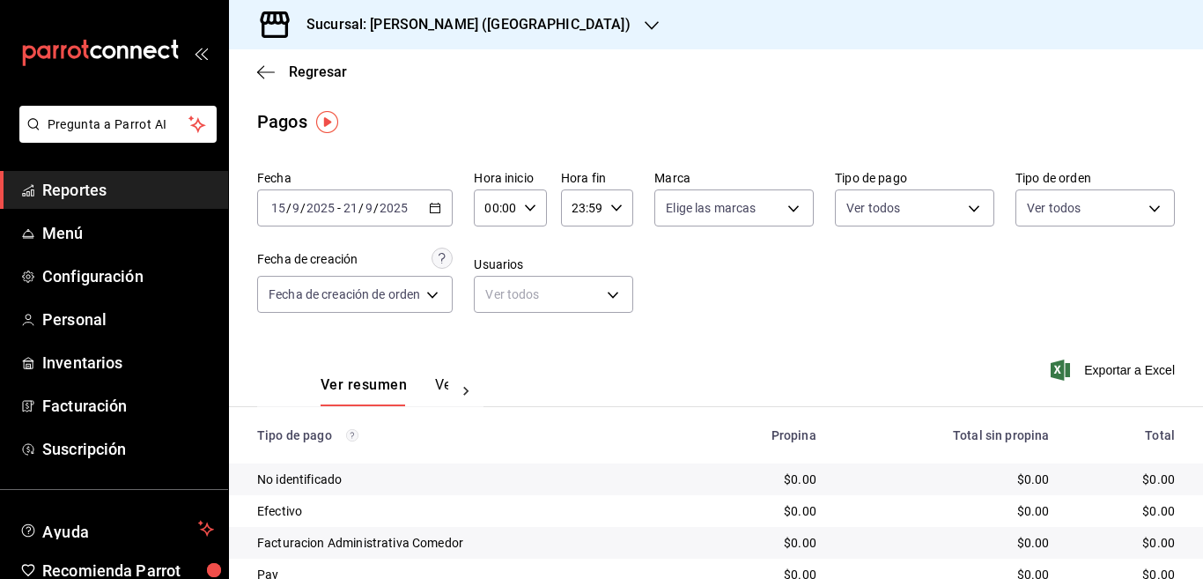
click at [645, 24] on icon "button" at bounding box center [652, 25] width 14 height 14
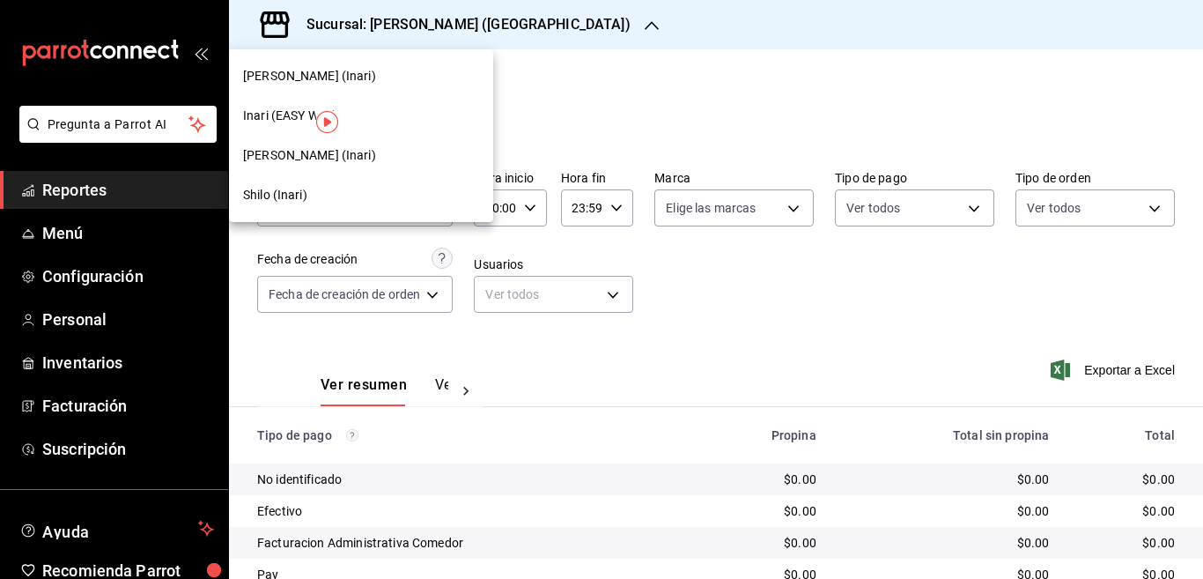
click at [256, 113] on span "Inari (EASY WAY)" at bounding box center [290, 116] width 94 height 18
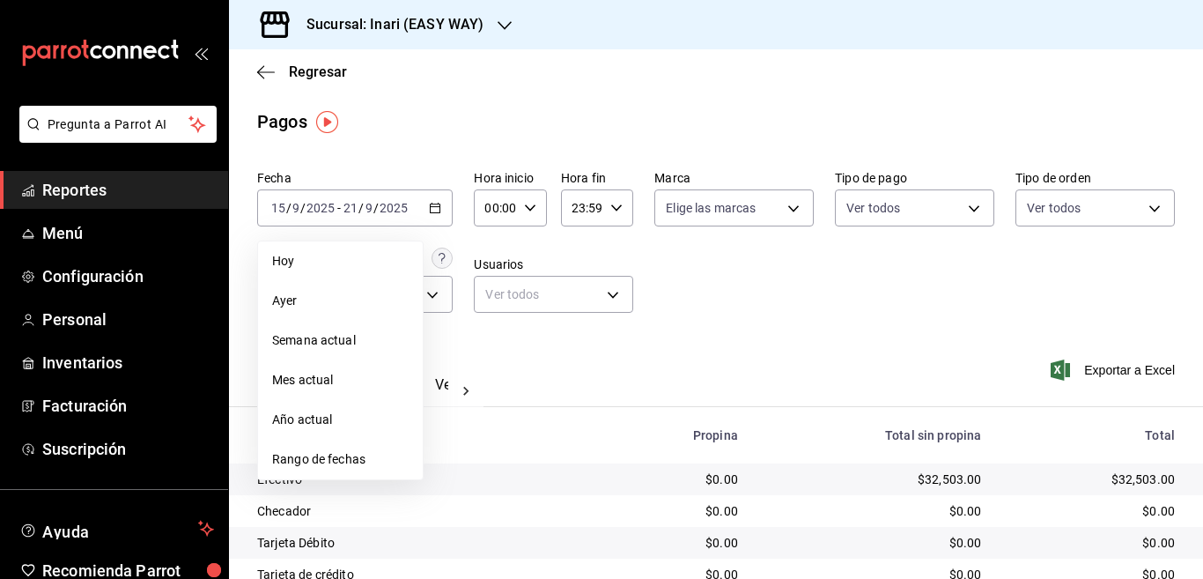
click at [726, 305] on div "Fecha [DATE] [DATE] - [DATE] [DATE] [DATE] [DATE] Semana actual Mes actual Año …" at bounding box center [716, 248] width 918 height 171
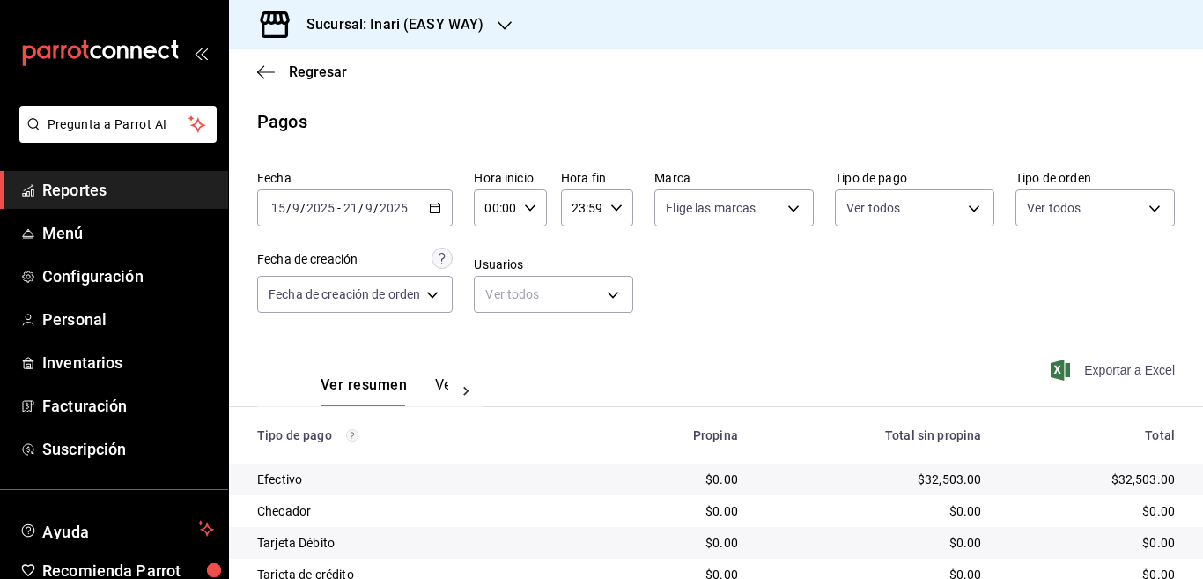
scroll to position [136, 0]
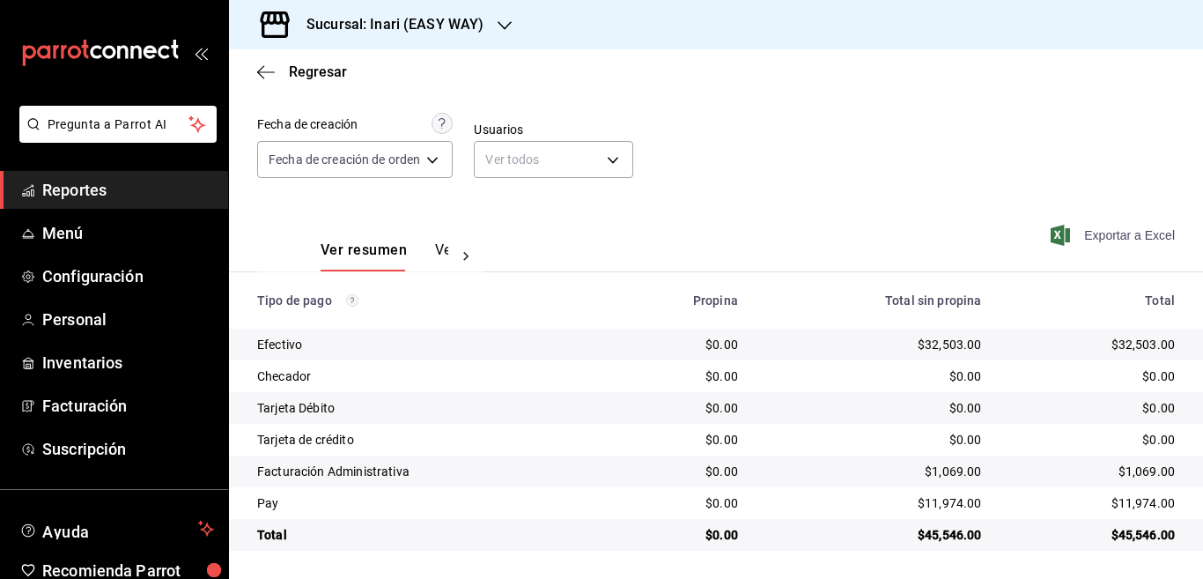
click at [1098, 233] on span "Exportar a Excel" at bounding box center [1114, 235] width 121 height 21
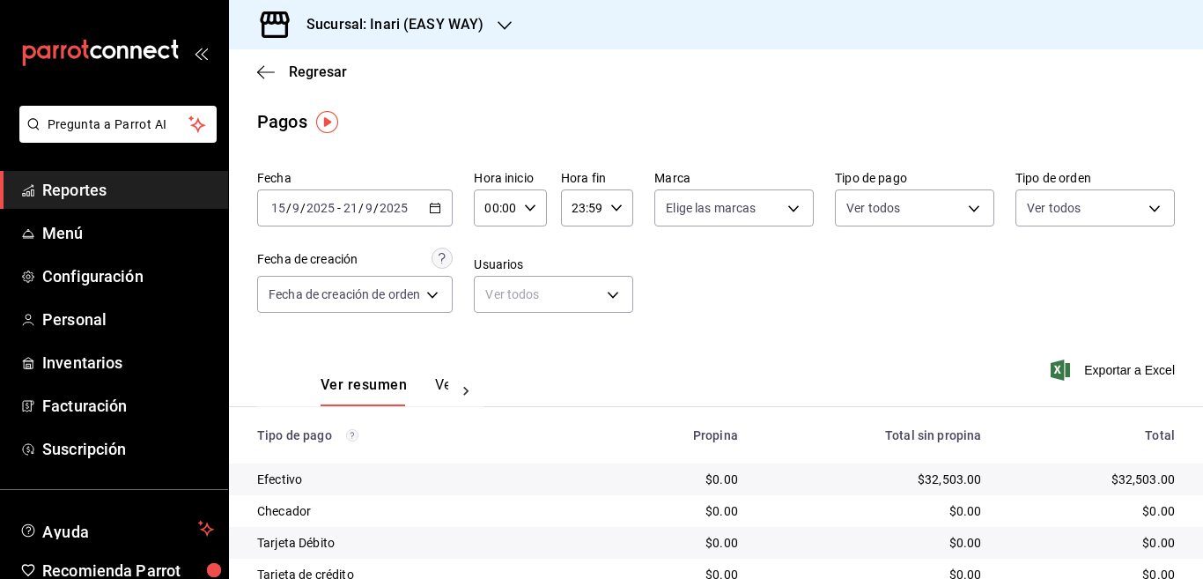
scroll to position [0, 0]
click at [260, 70] on icon "button" at bounding box center [260, 71] width 7 height 13
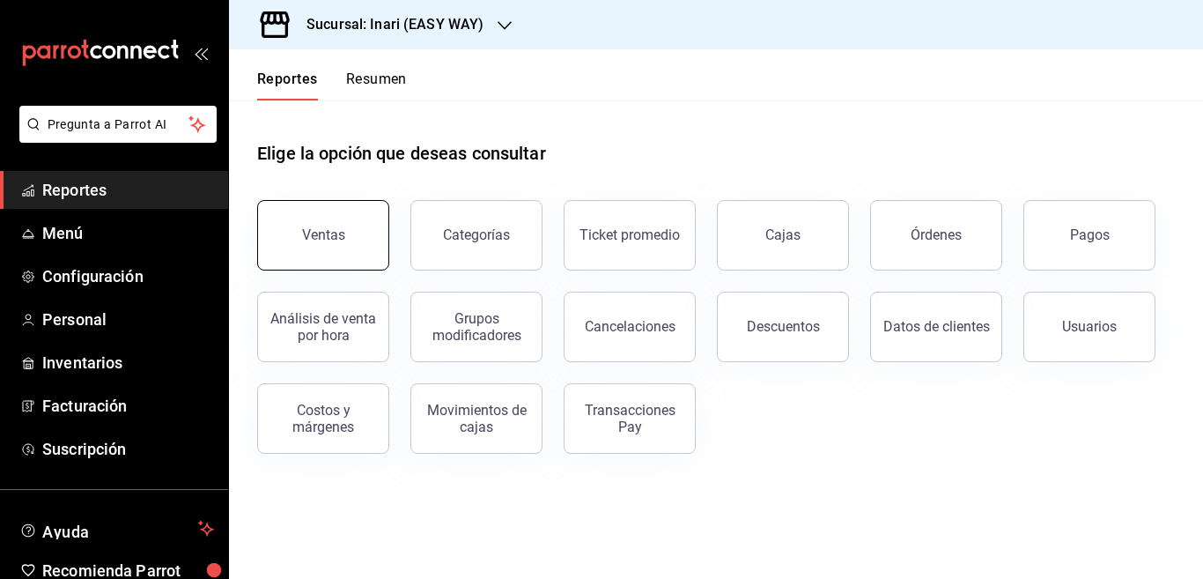
click at [338, 234] on div "Ventas" at bounding box center [323, 234] width 43 height 17
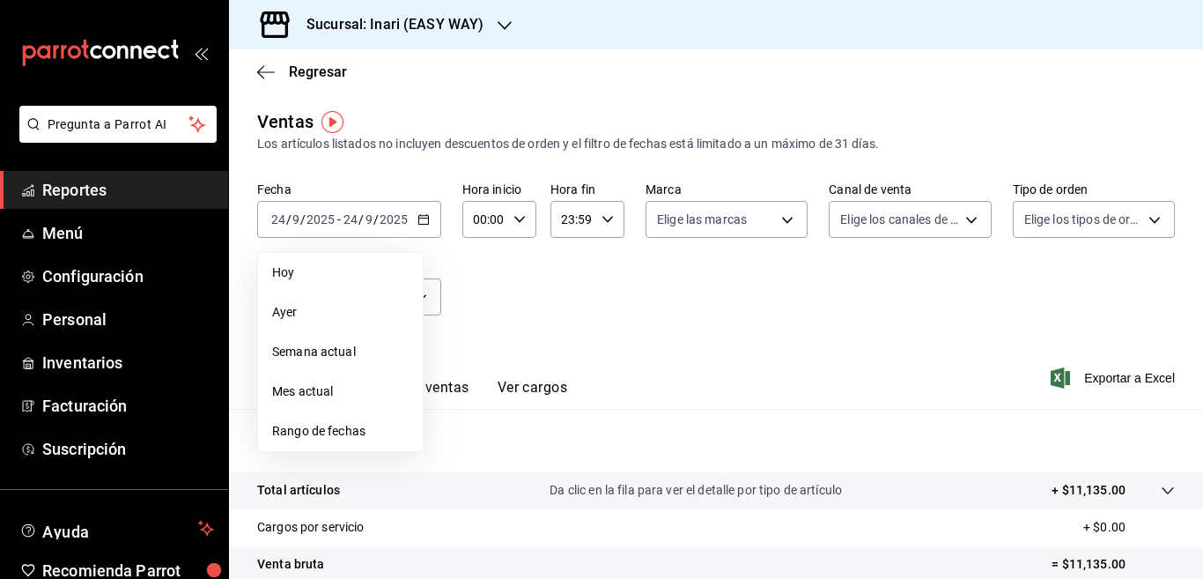
click at [345, 433] on span "Rango de fechas" at bounding box center [340, 431] width 137 height 18
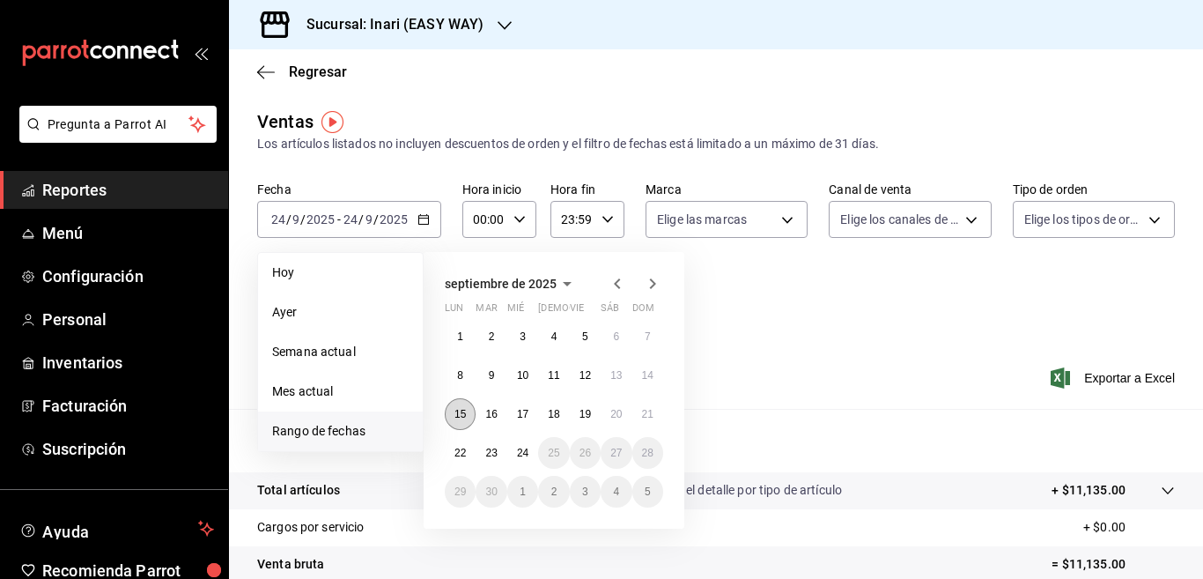
click at [462, 407] on button "15" at bounding box center [460, 414] width 31 height 32
click at [650, 407] on button "21" at bounding box center [648, 414] width 31 height 32
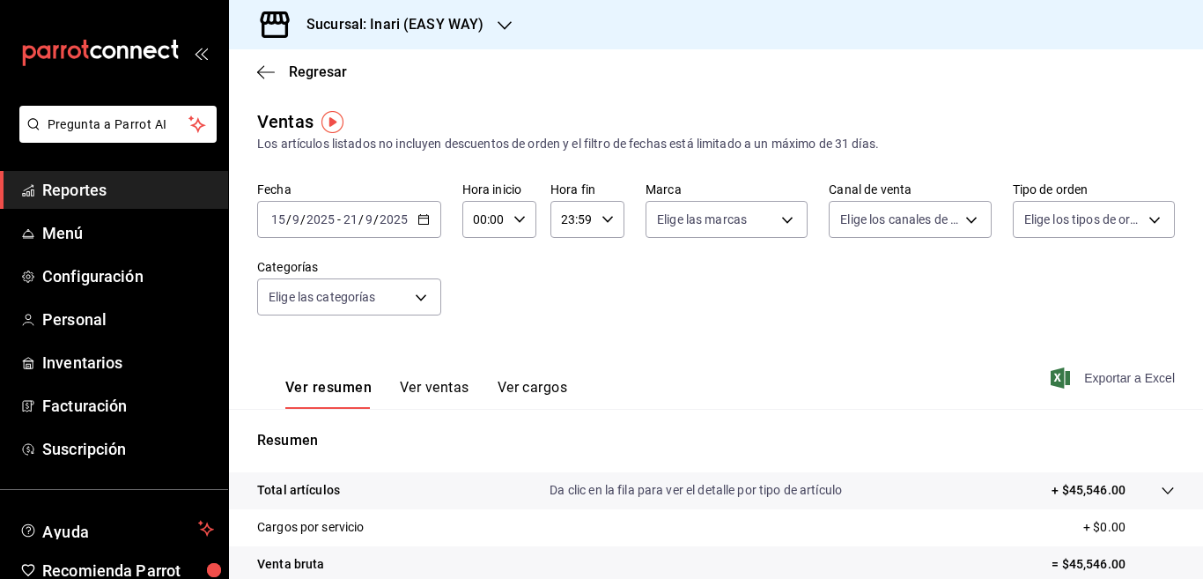
click at [1099, 375] on span "Exportar a Excel" at bounding box center [1114, 377] width 121 height 21
click at [499, 23] on icon "button" at bounding box center [505, 25] width 14 height 14
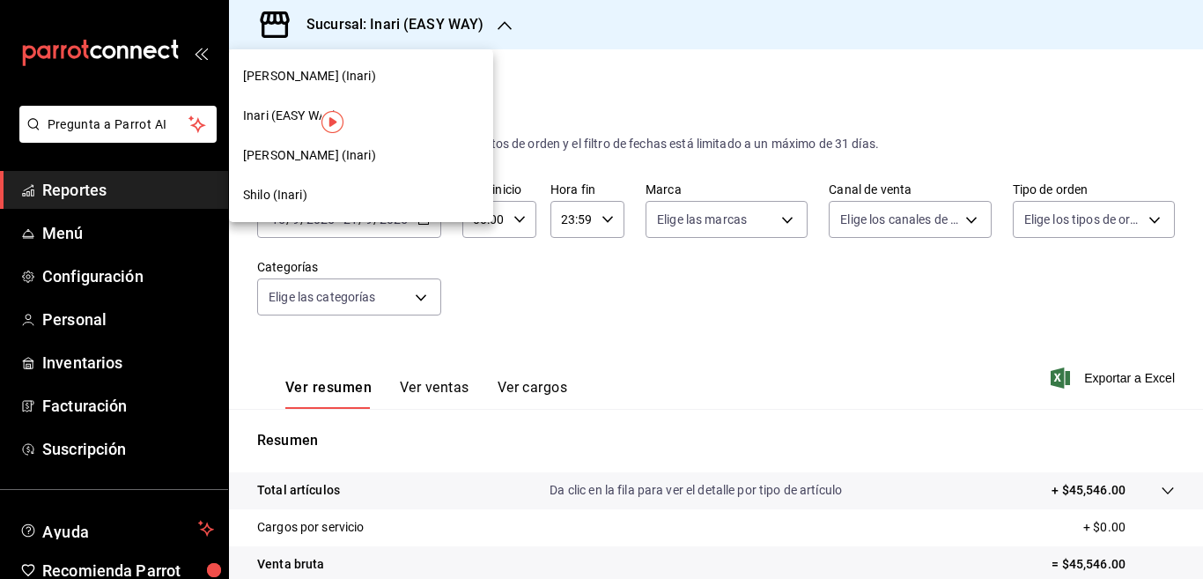
click at [305, 153] on span "[PERSON_NAME] (Inari)" at bounding box center [309, 155] width 133 height 18
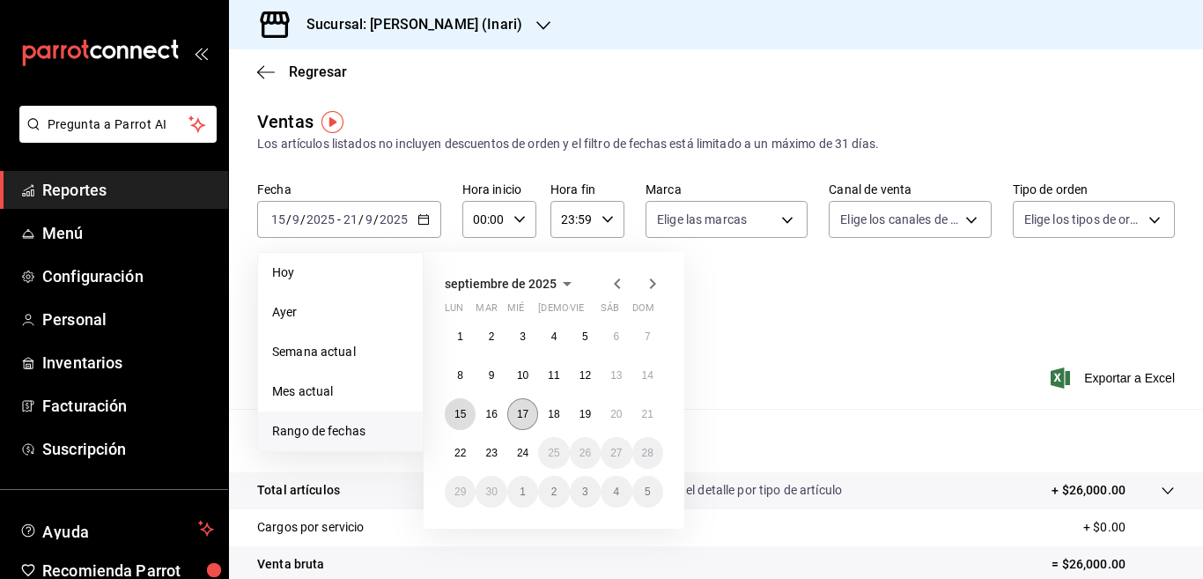
drag, startPoint x: 456, startPoint y: 414, endPoint x: 509, endPoint y: 415, distance: 52.9
click at [457, 414] on abbr "15" at bounding box center [460, 414] width 11 height 12
click at [647, 413] on abbr "21" at bounding box center [647, 414] width 11 height 12
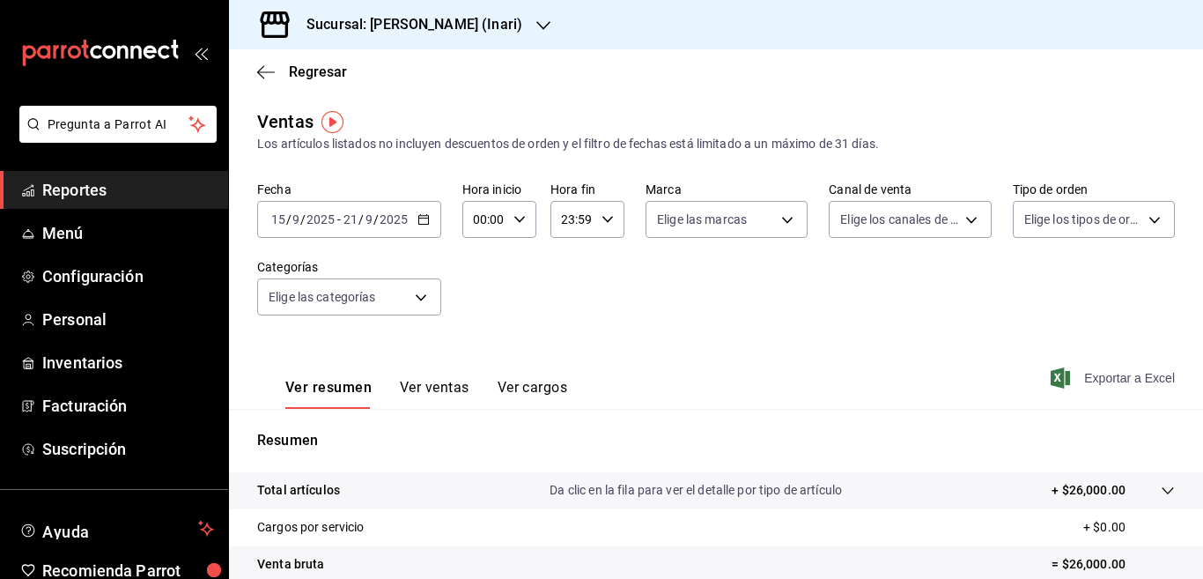
click at [1093, 374] on span "Exportar a Excel" at bounding box center [1114, 377] width 121 height 21
click at [473, 381] on div "Ver resumen Ver ventas Ver cargos" at bounding box center [426, 394] width 282 height 30
click at [1104, 377] on span "Exportar a Excel" at bounding box center [1114, 377] width 121 height 21
click at [563, 254] on div "Fecha [DATE] [DATE] - [DATE] [DATE] Hora inicio 00:00 Hora inicio Hora fin 23:5…" at bounding box center [716, 258] width 918 height 155
click at [262, 69] on icon "button" at bounding box center [266, 72] width 18 height 16
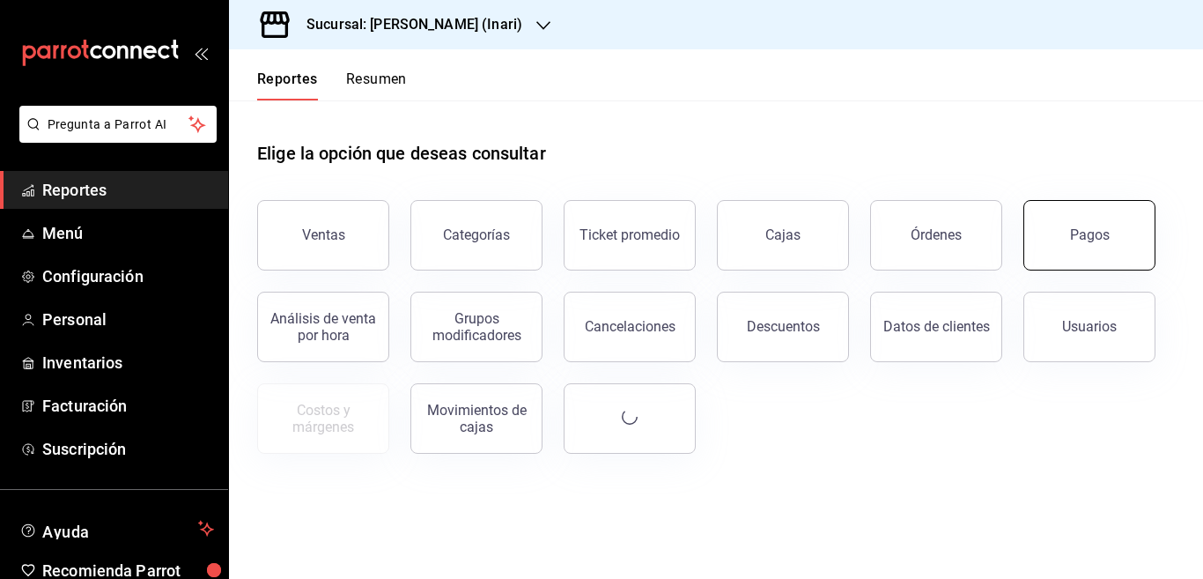
click at [1075, 251] on button "Pagos" at bounding box center [1090, 235] width 132 height 70
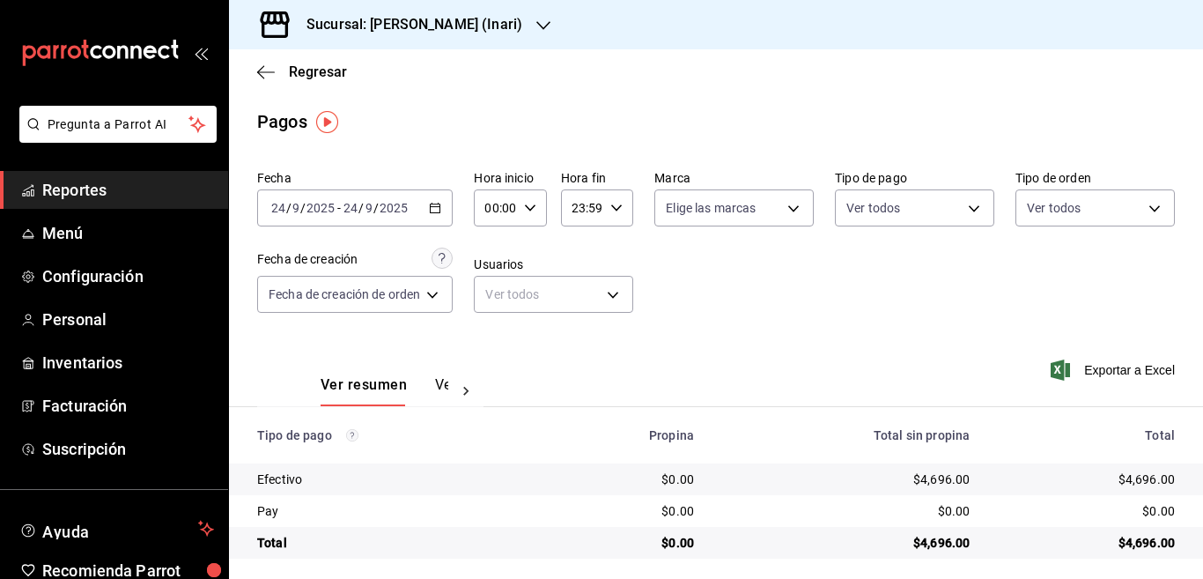
click at [437, 208] on icon "button" at bounding box center [435, 208] width 12 height 12
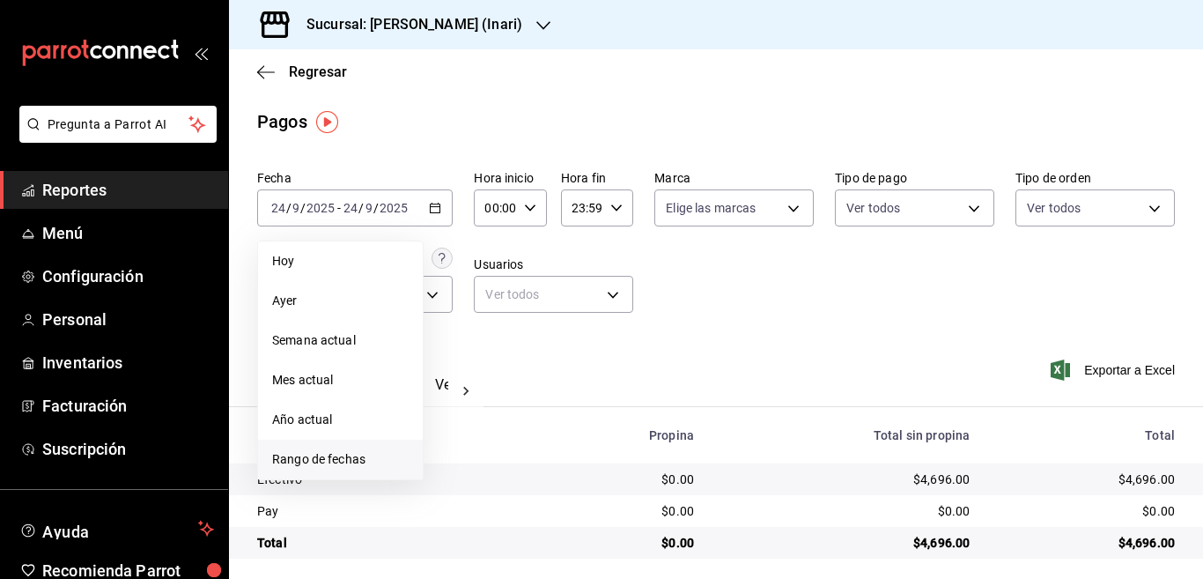
click at [338, 457] on span "Rango de fechas" at bounding box center [340, 459] width 137 height 18
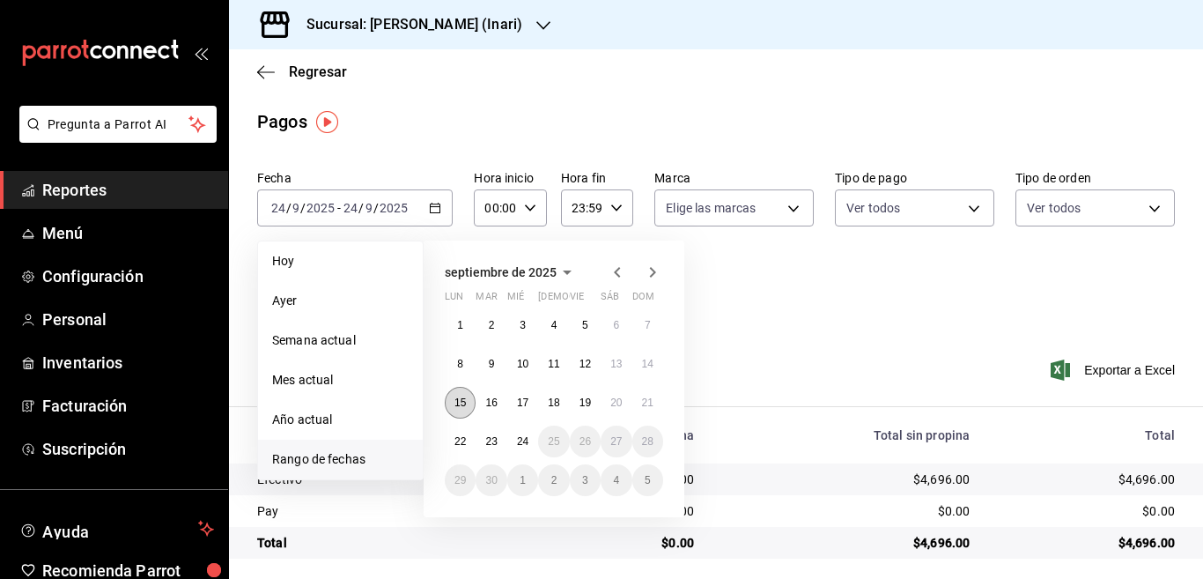
click at [458, 403] on abbr "15" at bounding box center [460, 402] width 11 height 12
click at [648, 397] on abbr "21" at bounding box center [647, 402] width 11 height 12
